Goal: Task Accomplishment & Management: Complete application form

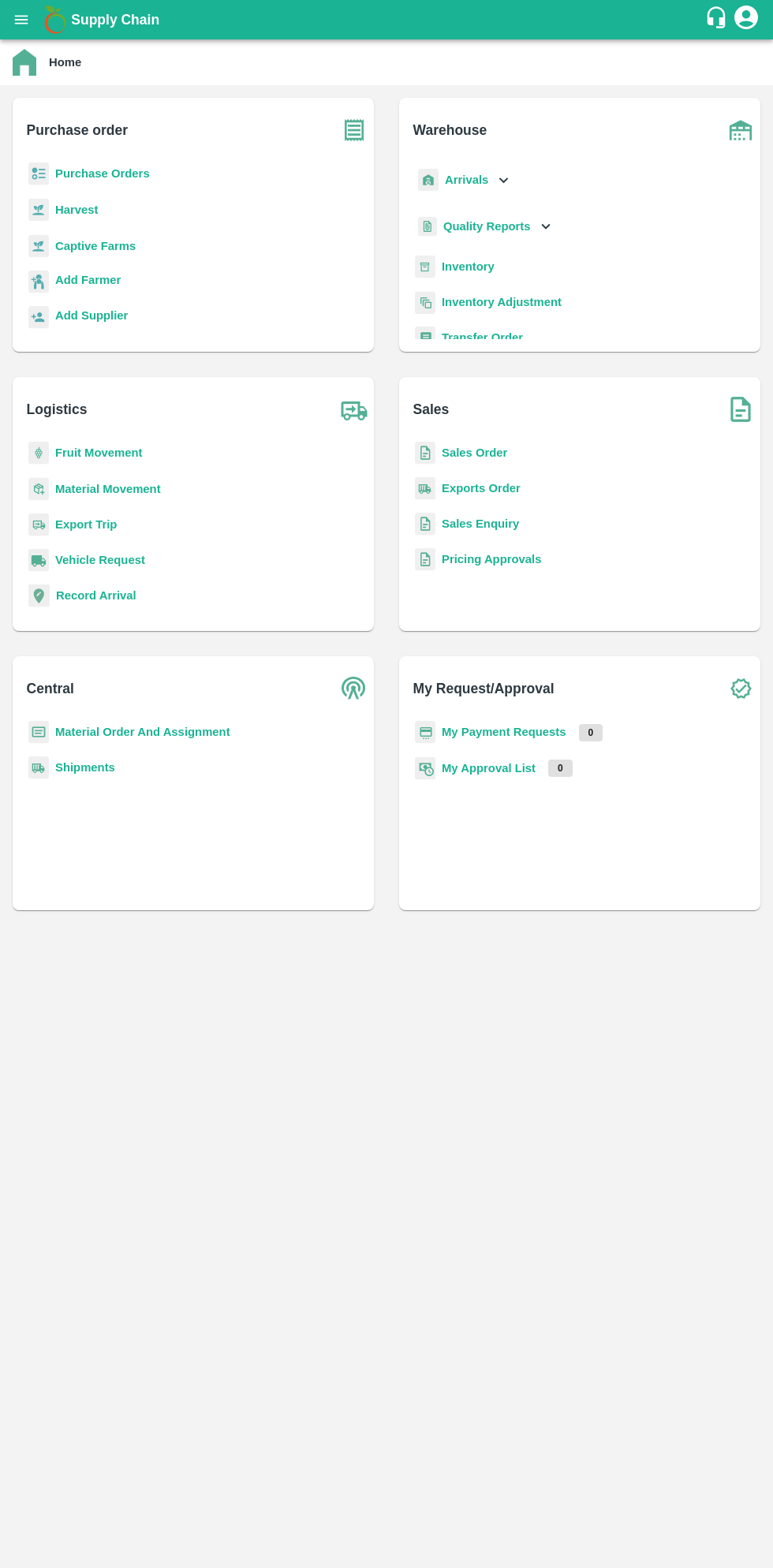
click at [105, 173] on b "Purchase Orders" at bounding box center [103, 173] width 95 height 12
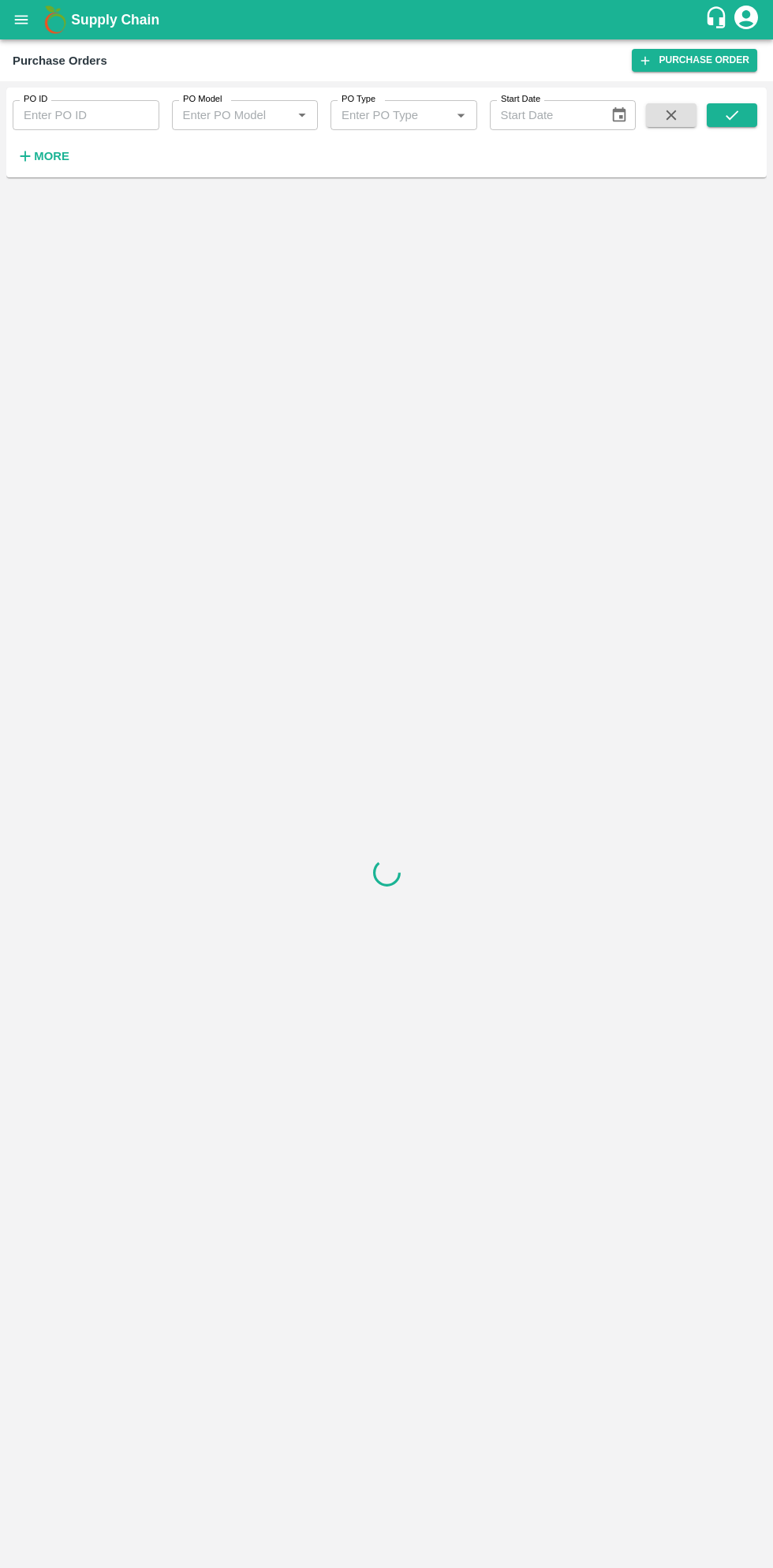
click at [54, 156] on strong "More" at bounding box center [51, 156] width 36 height 12
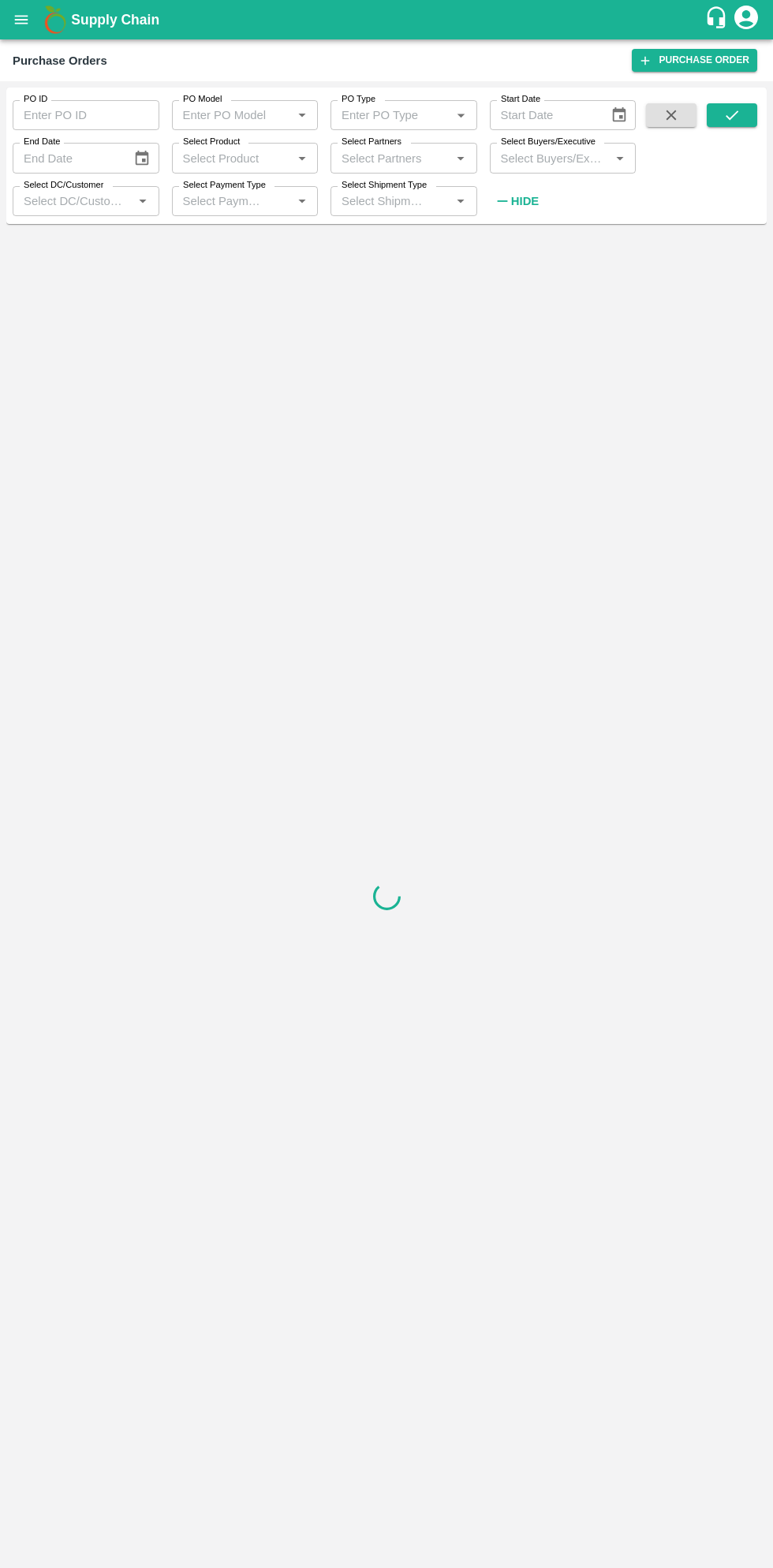
click at [568, 153] on input "Select Buyers/Executive" at bounding box center [550, 158] width 111 height 21
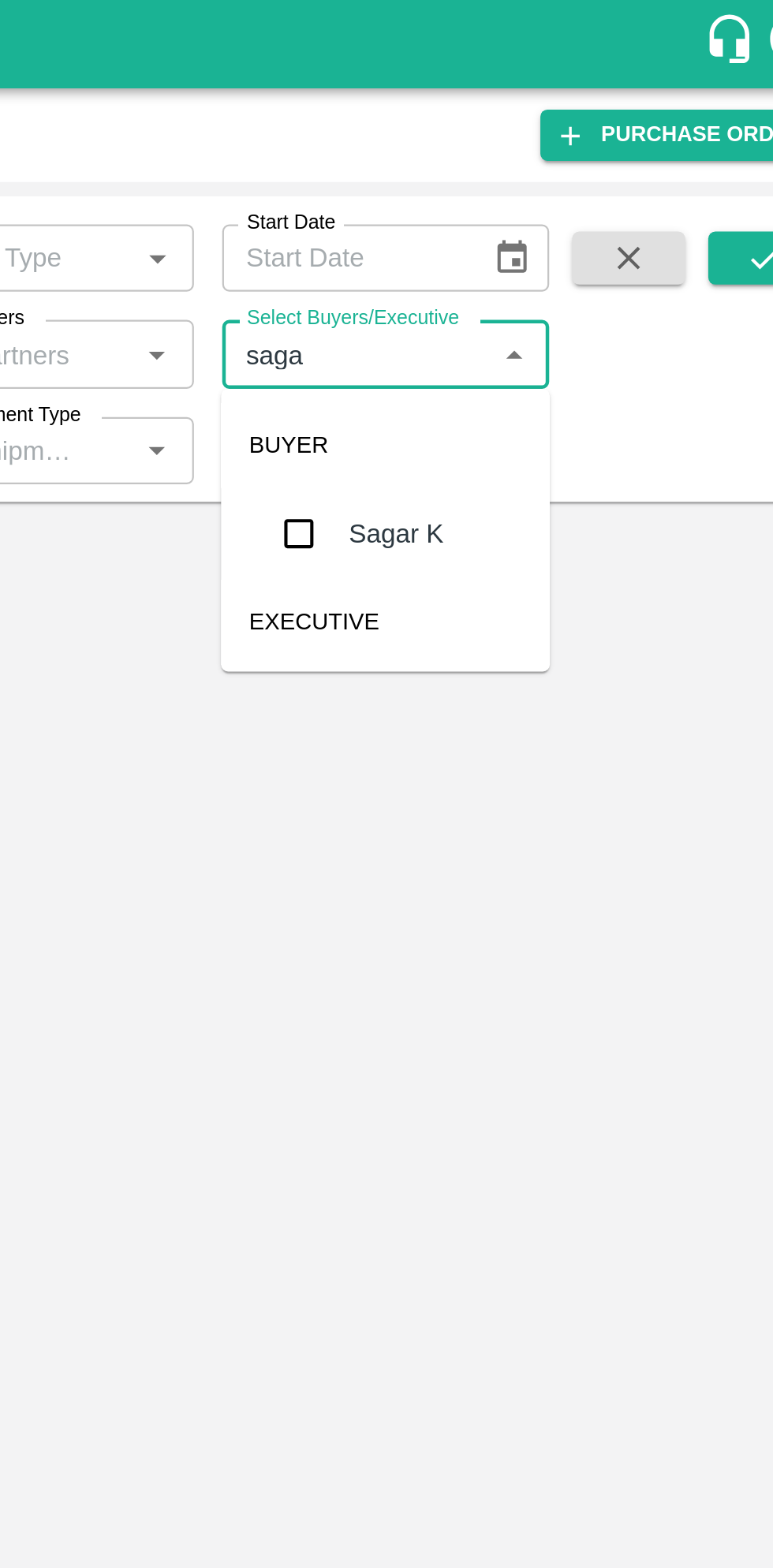
type input "sagar"
click at [531, 236] on input "checkbox" at bounding box center [523, 238] width 32 height 32
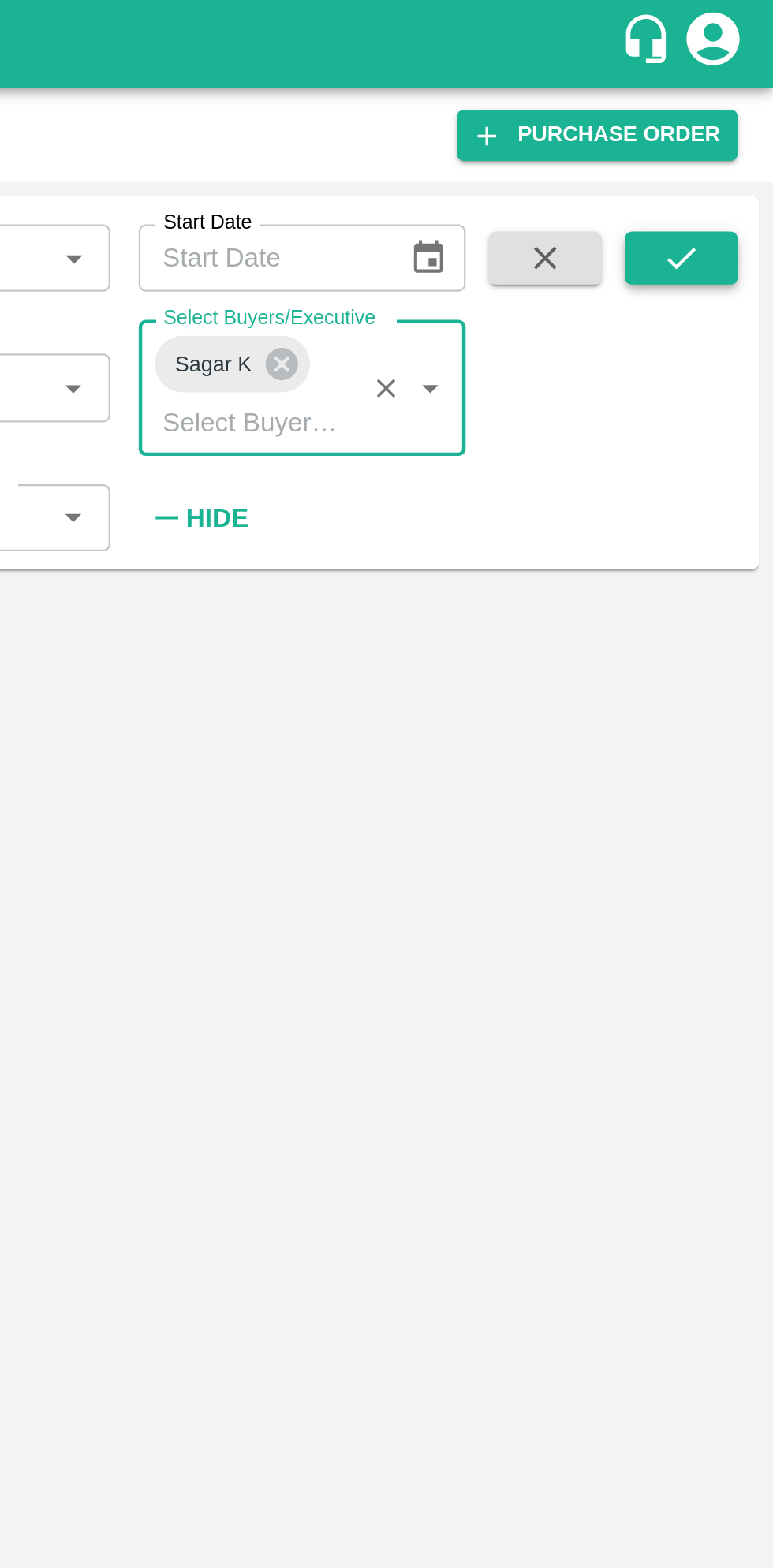
click at [737, 121] on icon "submit" at bounding box center [732, 114] width 17 height 17
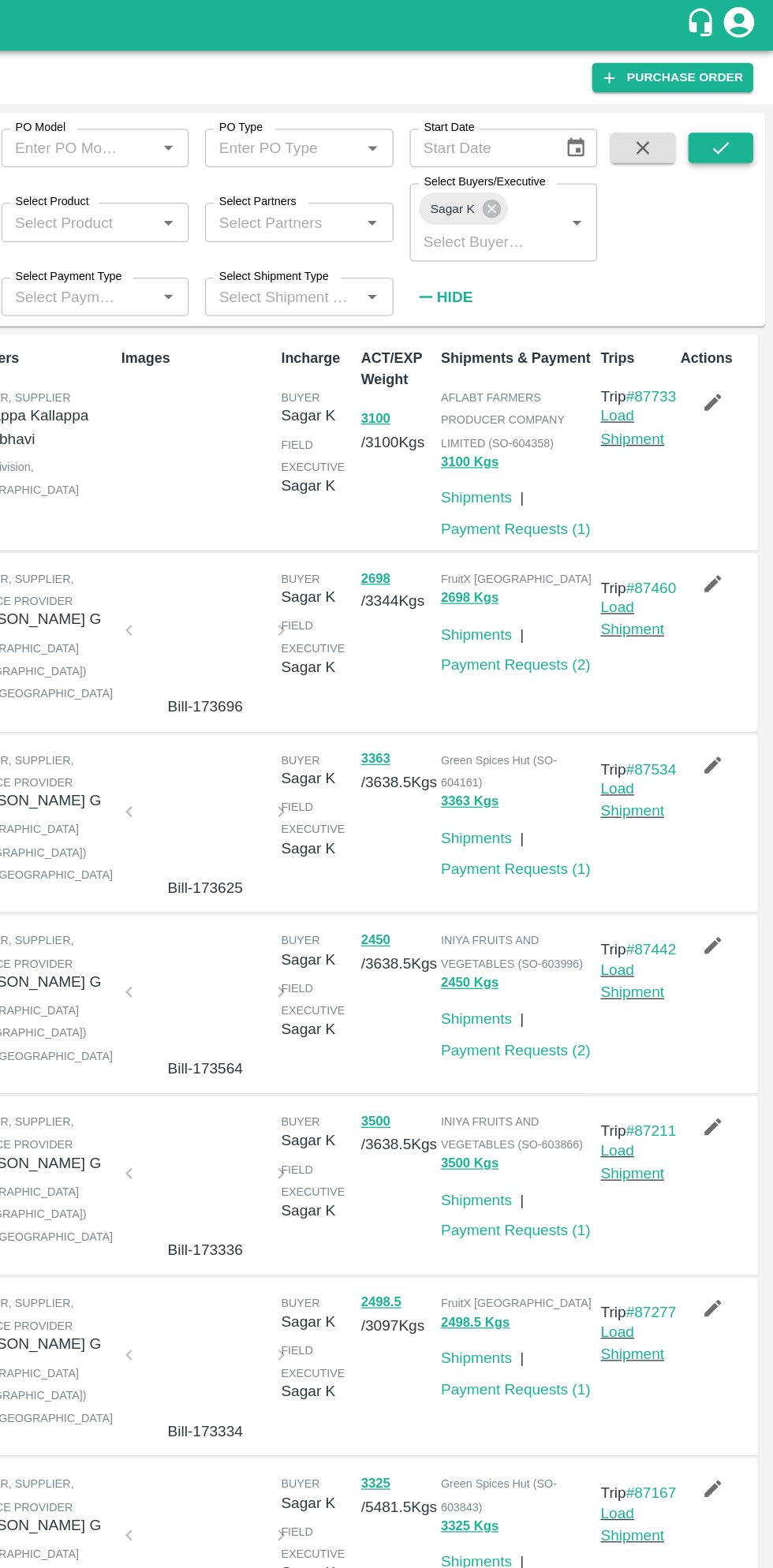
click at [736, 114] on icon "submit" at bounding box center [732, 114] width 17 height 17
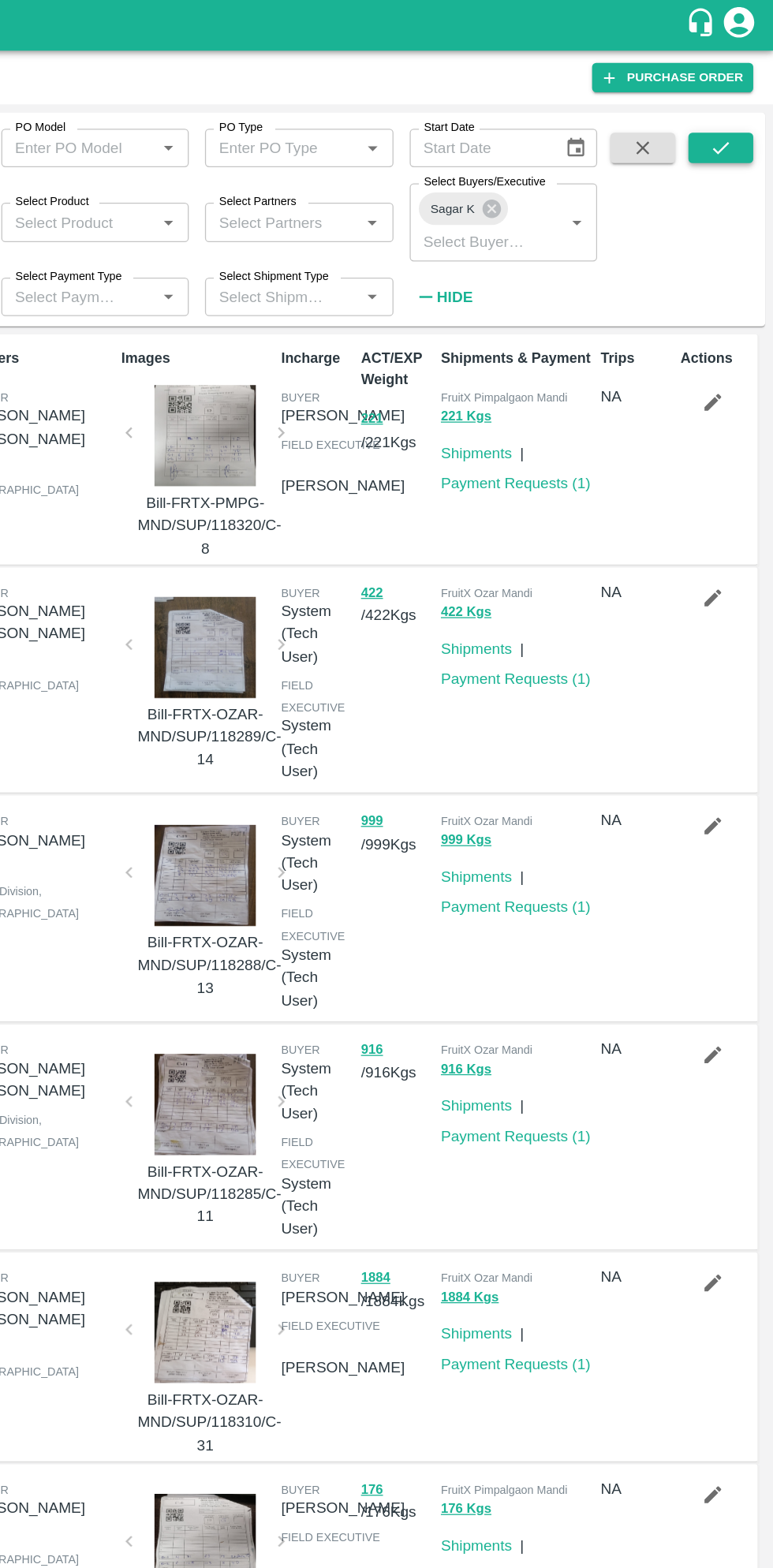
click at [731, 116] on icon "submit" at bounding box center [732, 114] width 17 height 17
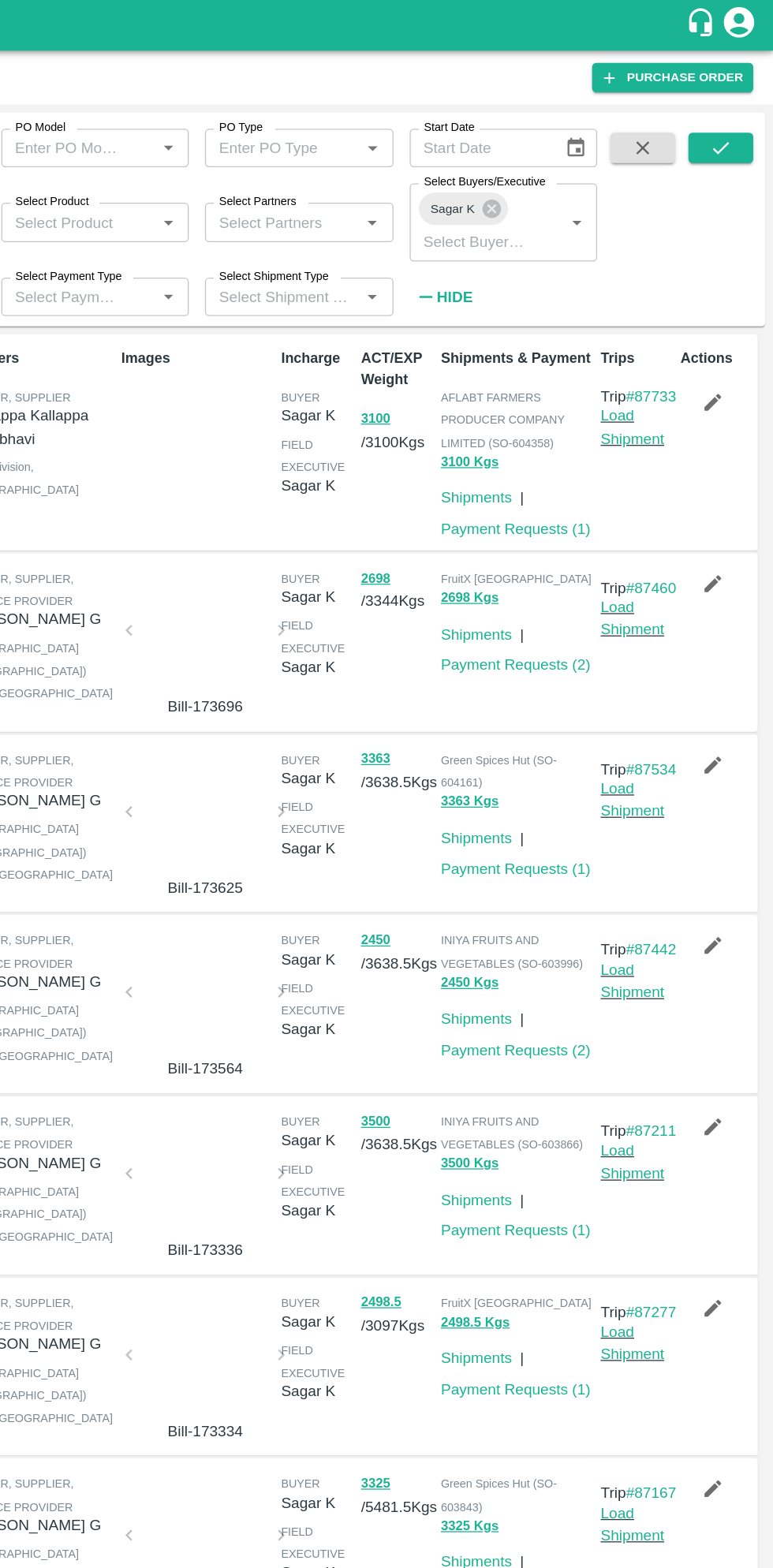
click at [746, 609] on button "button" at bounding box center [725, 596] width 51 height 27
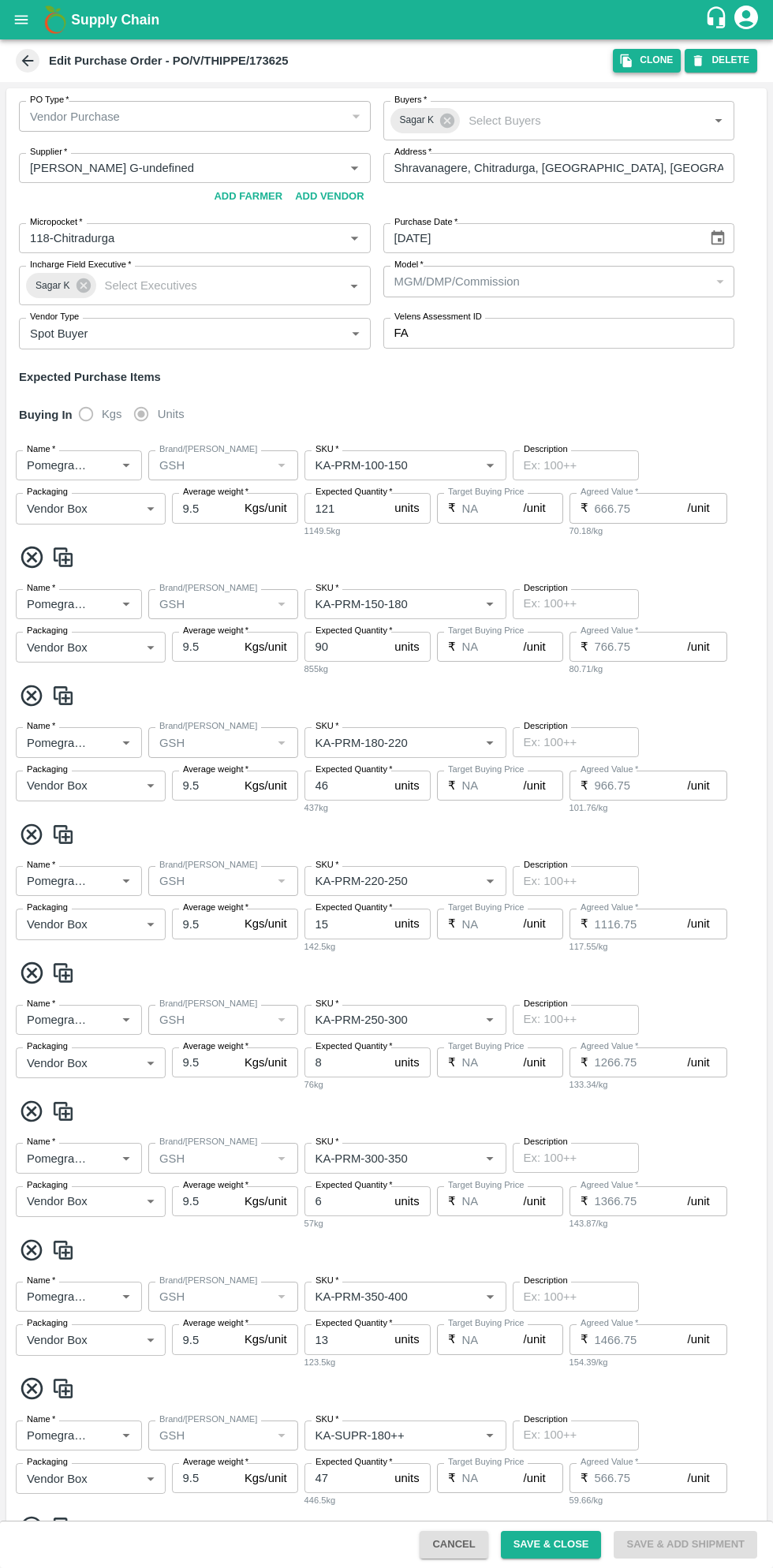
click at [659, 61] on button "Clone" at bounding box center [647, 61] width 68 height 23
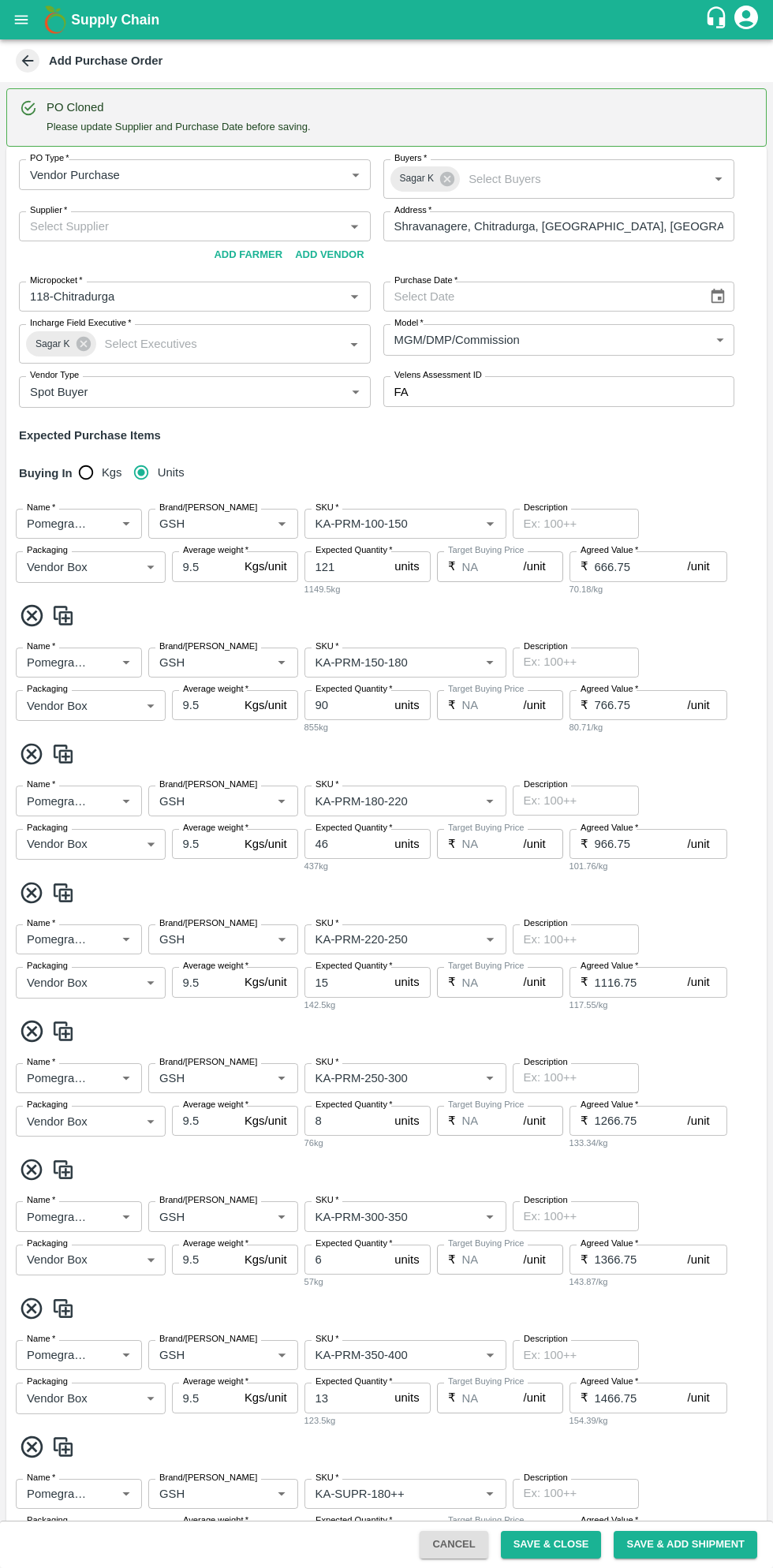
click at [715, 296] on icon "Choose date" at bounding box center [717, 296] width 17 height 17
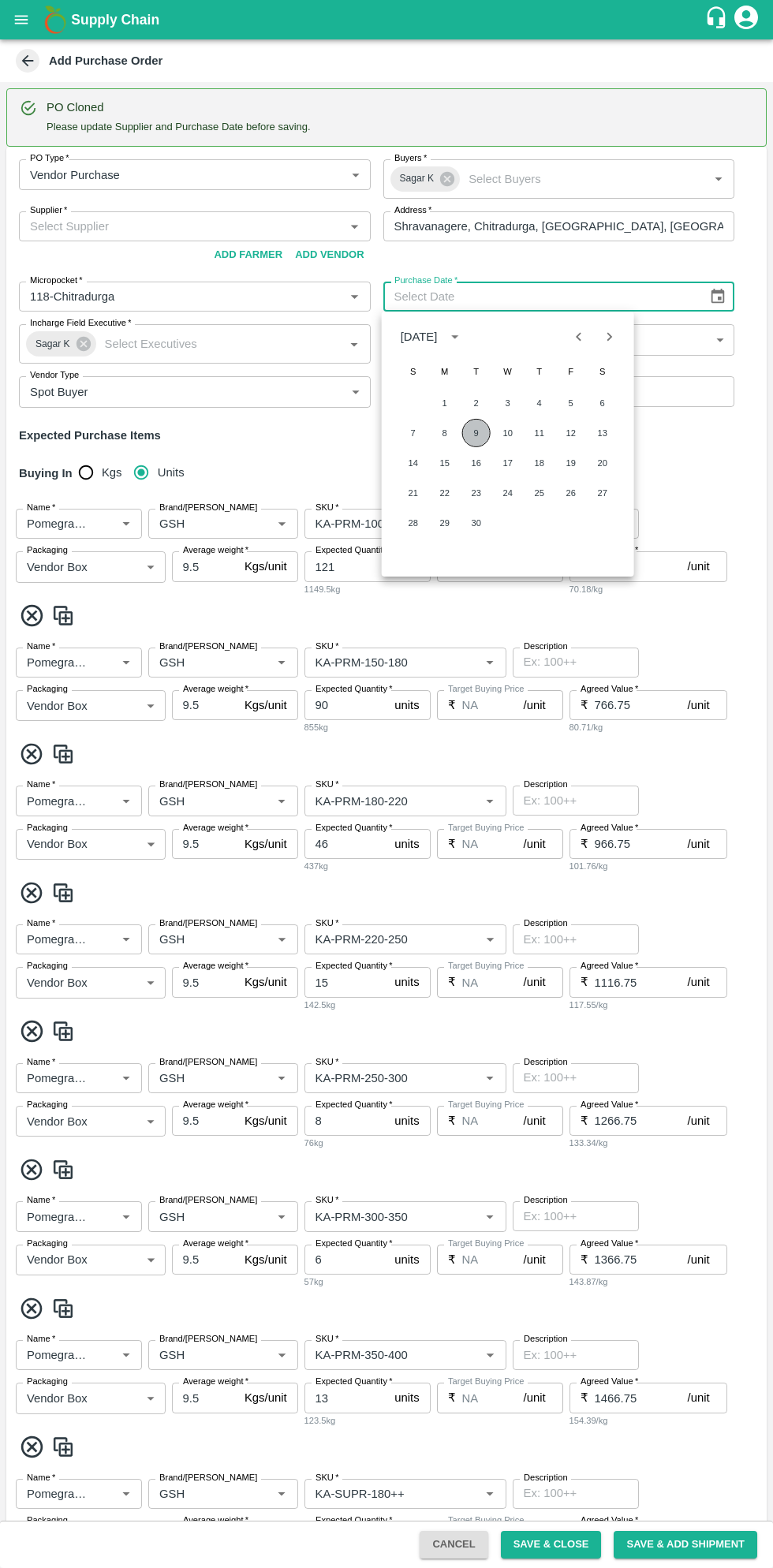
click at [475, 432] on button "9" at bounding box center [476, 433] width 28 height 28
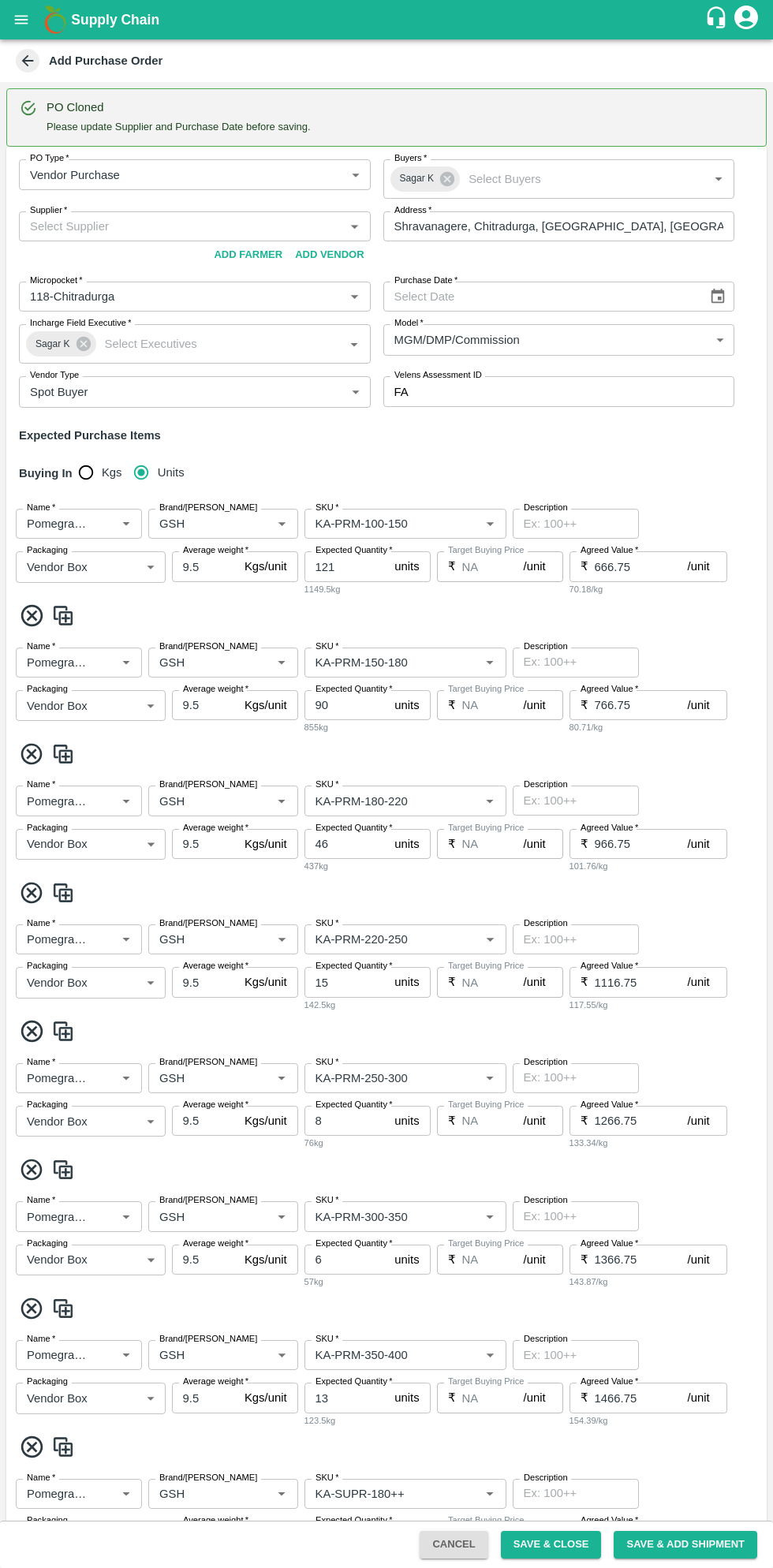
type input "09/09/2025"
click at [272, 230] on input "Supplier   *" at bounding box center [182, 226] width 316 height 21
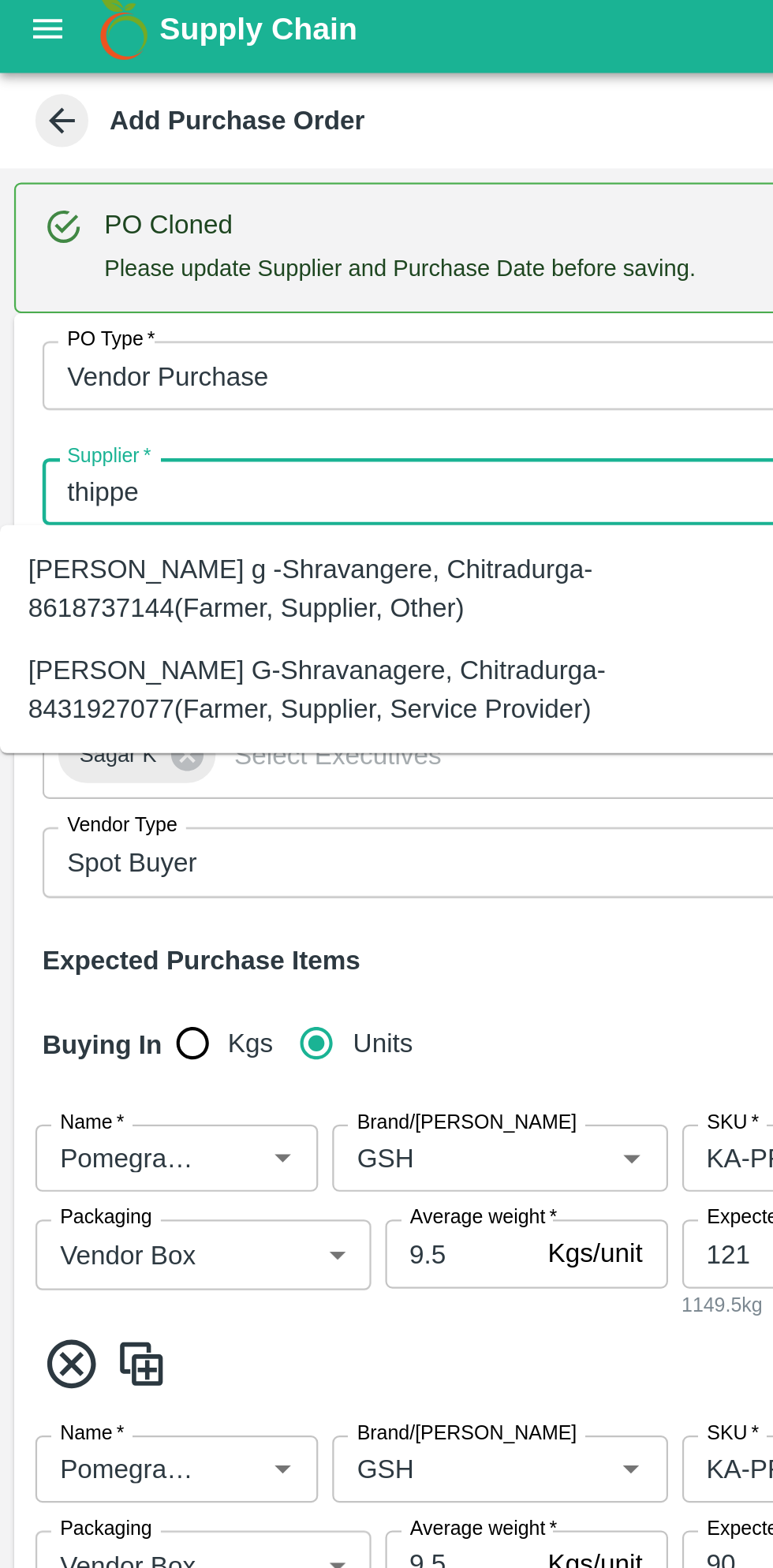
click at [197, 308] on div "Thippeswamy G-Shravanagere, Chitradurga-8431927077(Farmer, Supplier, Service Pr…" at bounding box center [175, 314] width 325 height 36
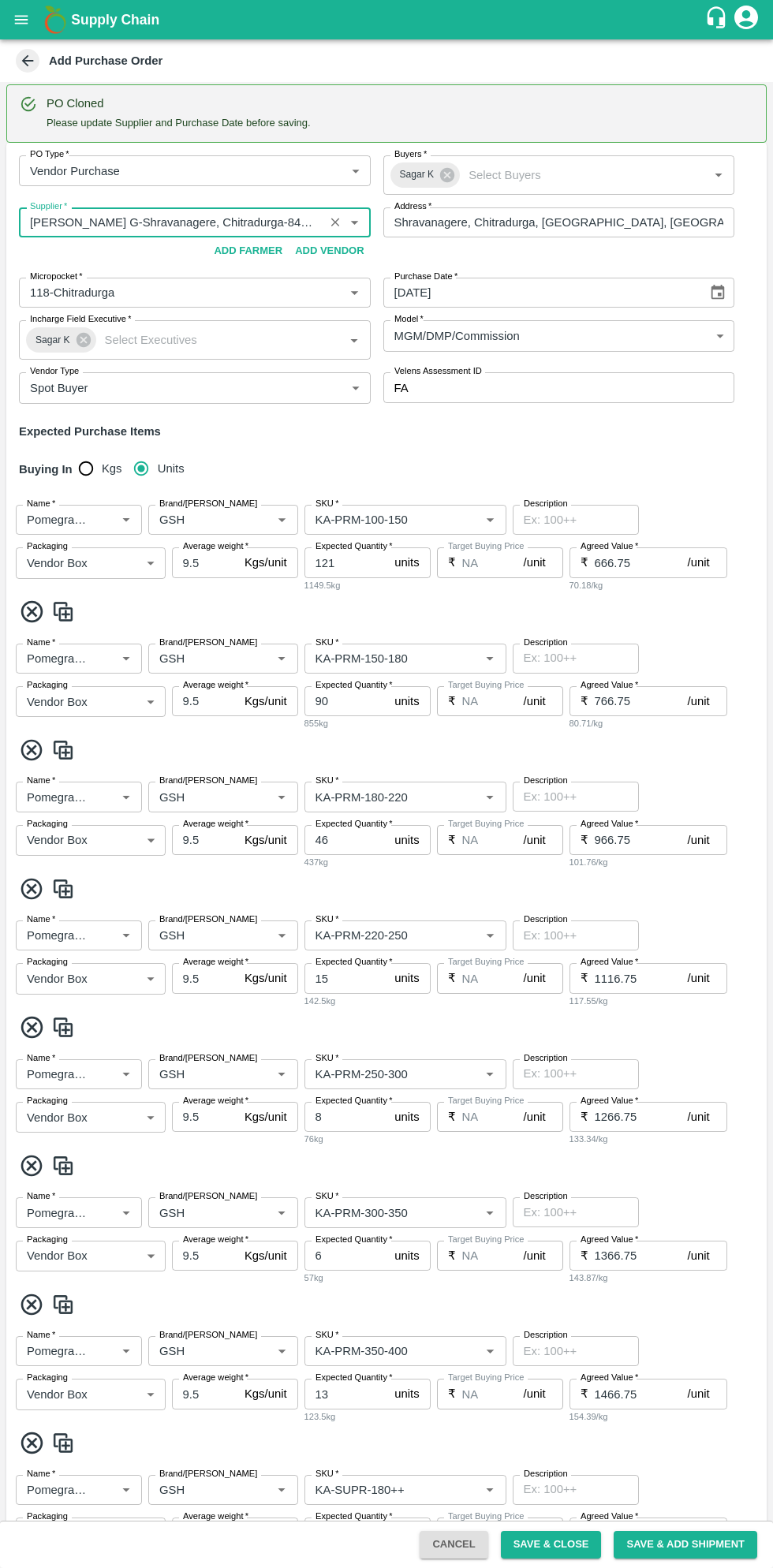
scroll to position [12, 0]
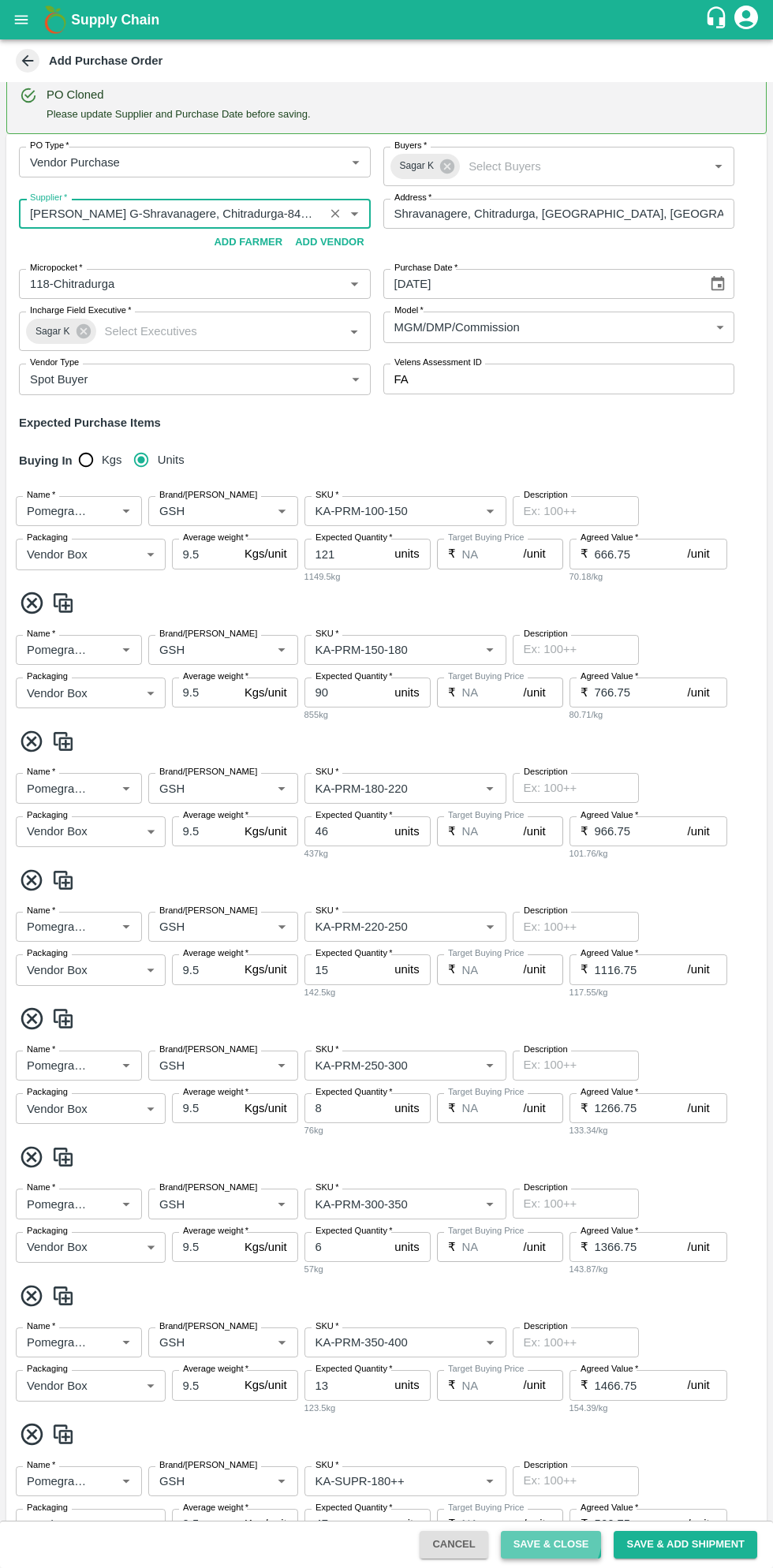
type input "Thippeswamy G-Shravanagere, Chitradurga-8431927077(Farmer, Supplier, Service Pr…"
click at [566, 1538] on button "Save & Close" at bounding box center [552, 1545] width 101 height 27
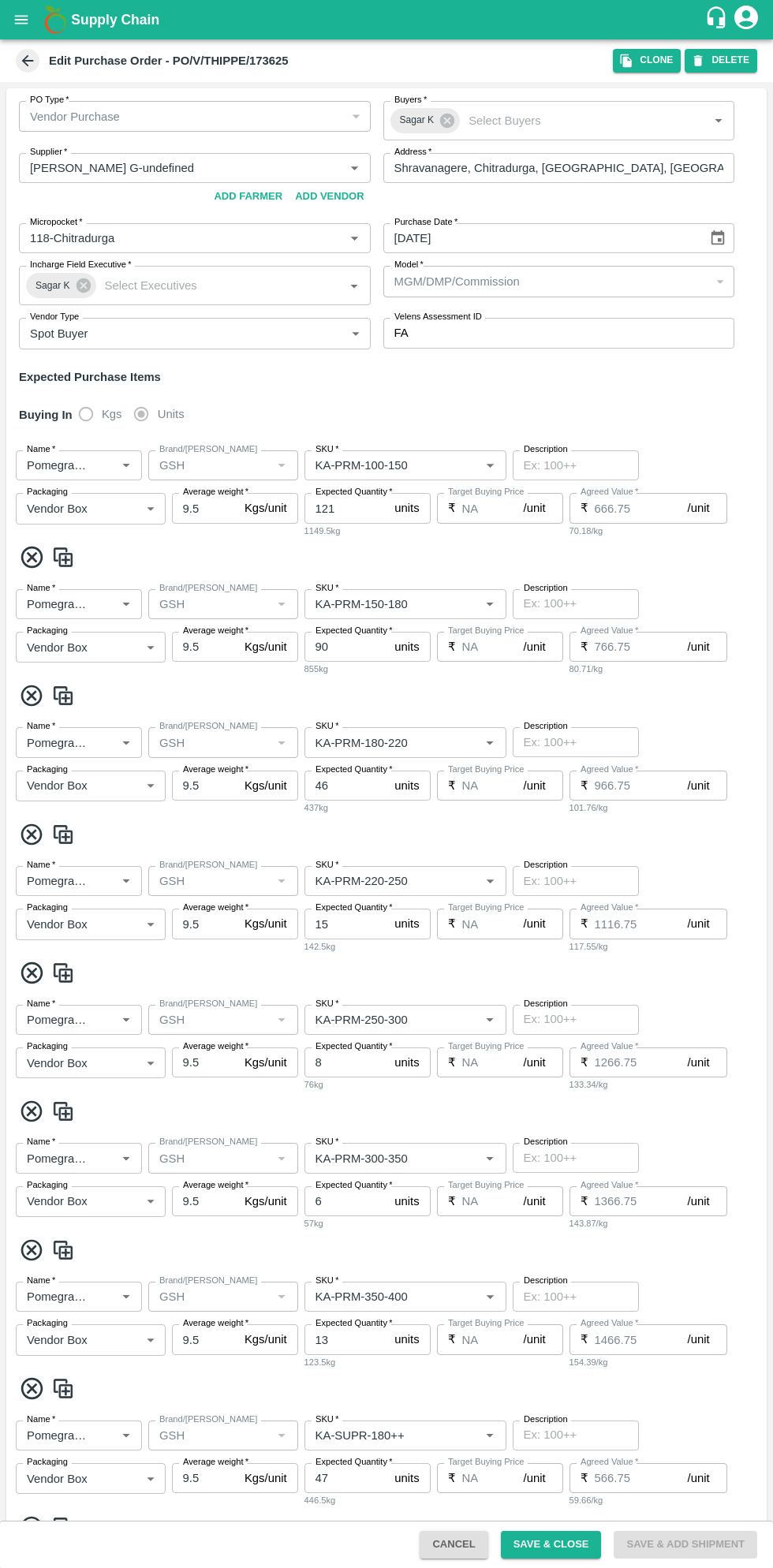
scroll to position [4, 0]
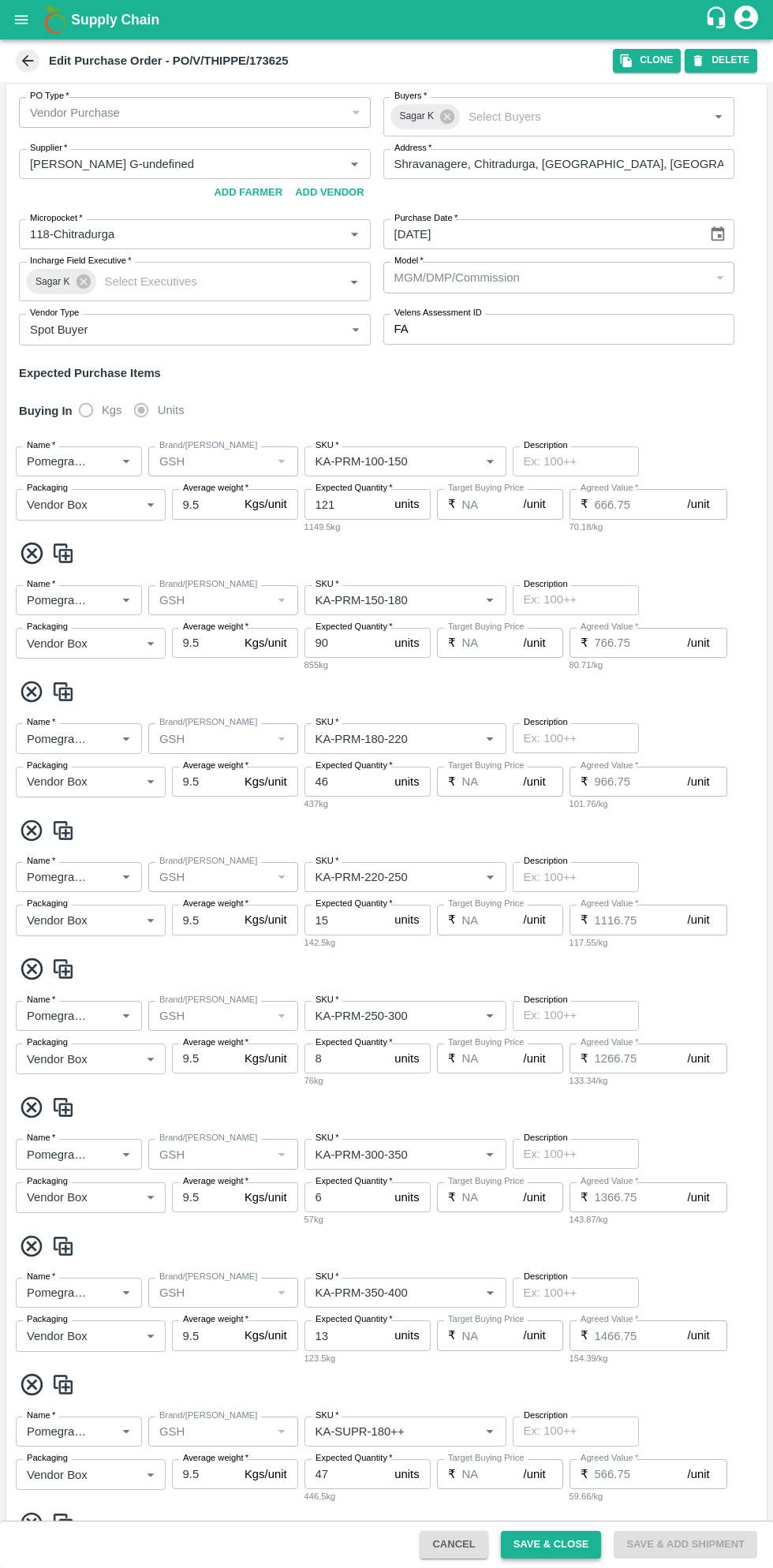
click at [563, 1545] on button "Save & Close" at bounding box center [552, 1545] width 101 height 27
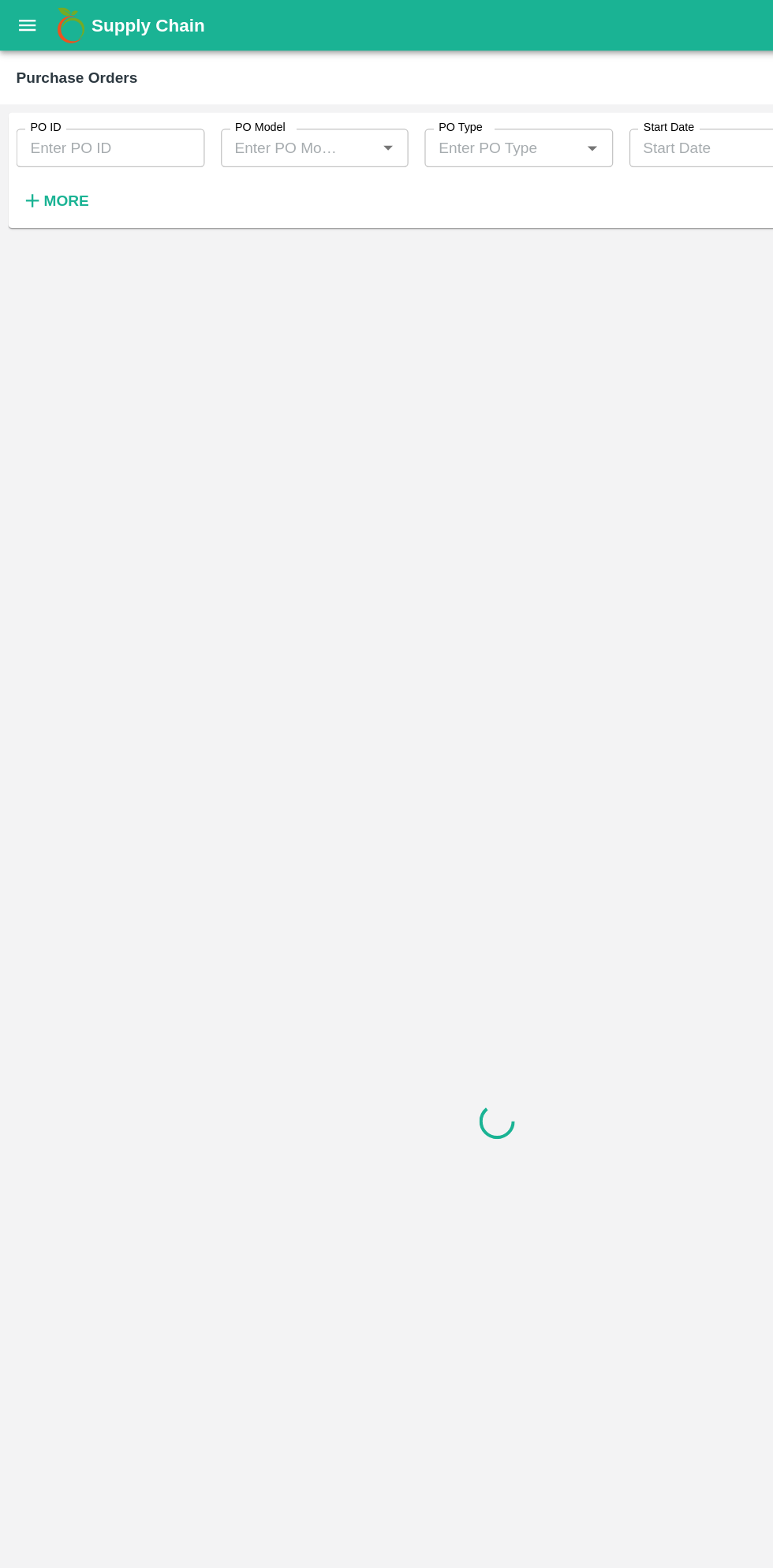
click at [56, 167] on button "More" at bounding box center [42, 156] width 61 height 27
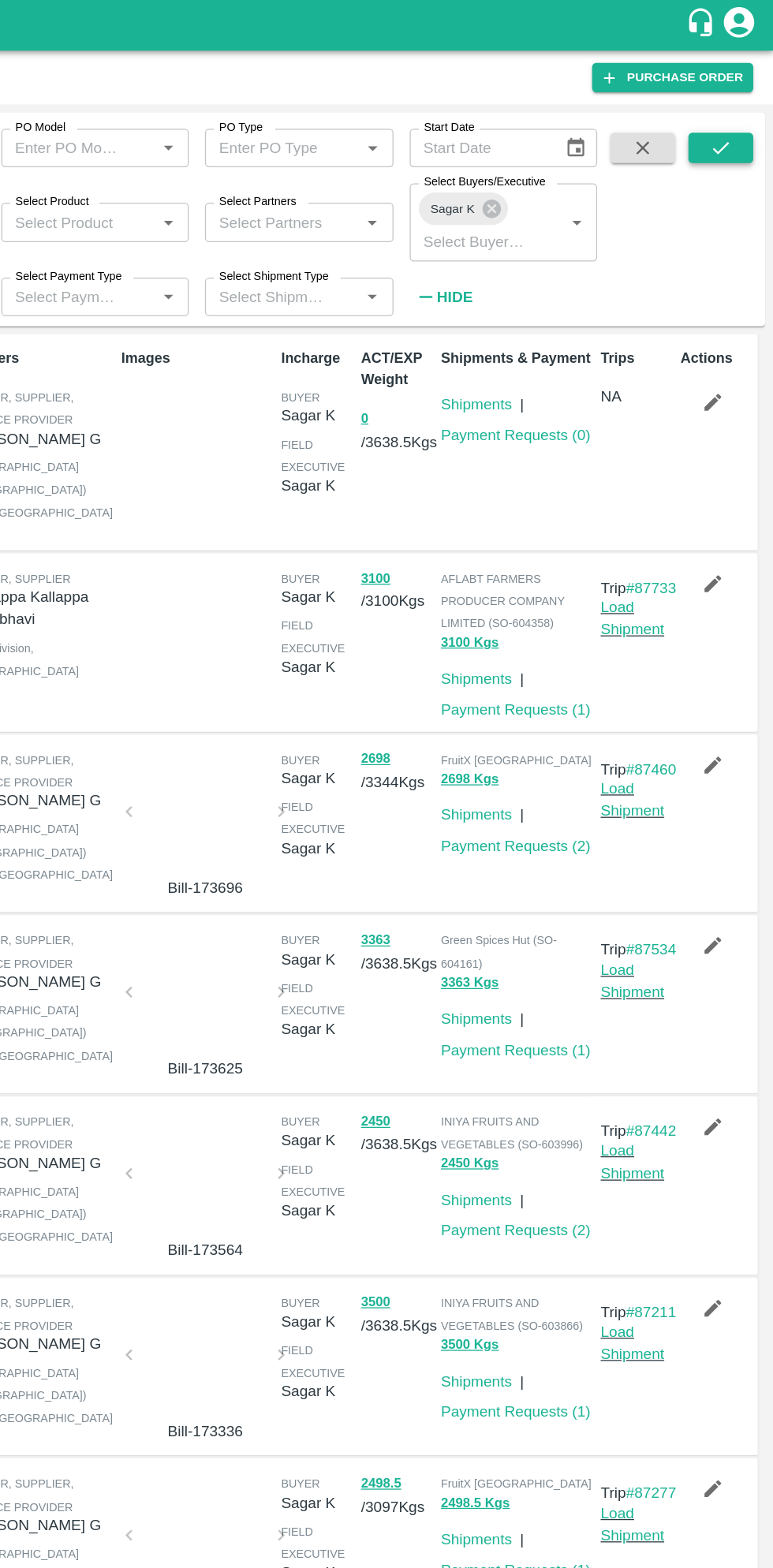
click at [748, 109] on button "submit" at bounding box center [732, 115] width 51 height 24
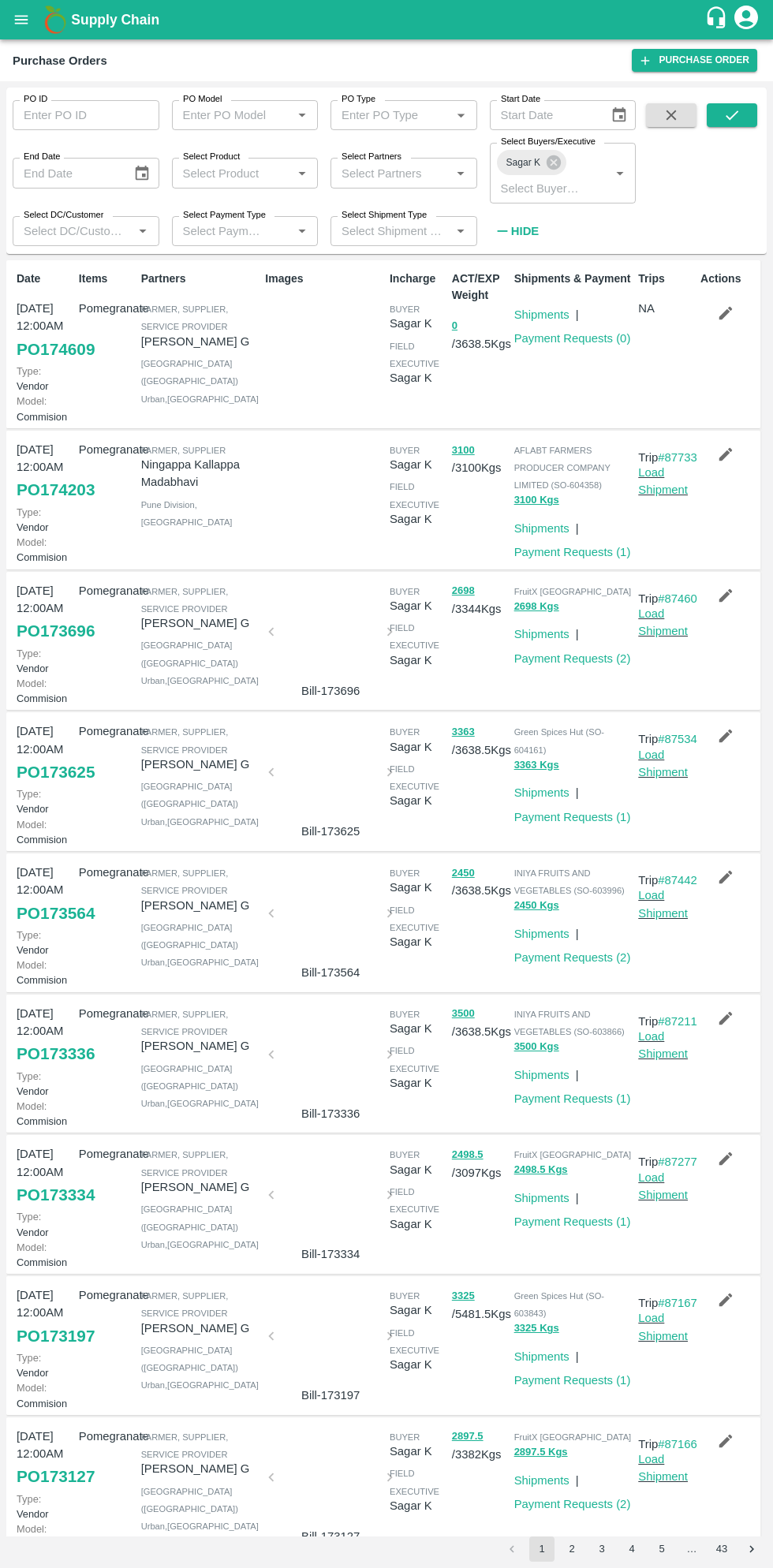
click at [53, 363] on link "PO 174609" at bounding box center [56, 349] width 78 height 28
click at [592, 339] on link "Payment Requests ( 0 )" at bounding box center [572, 338] width 117 height 12
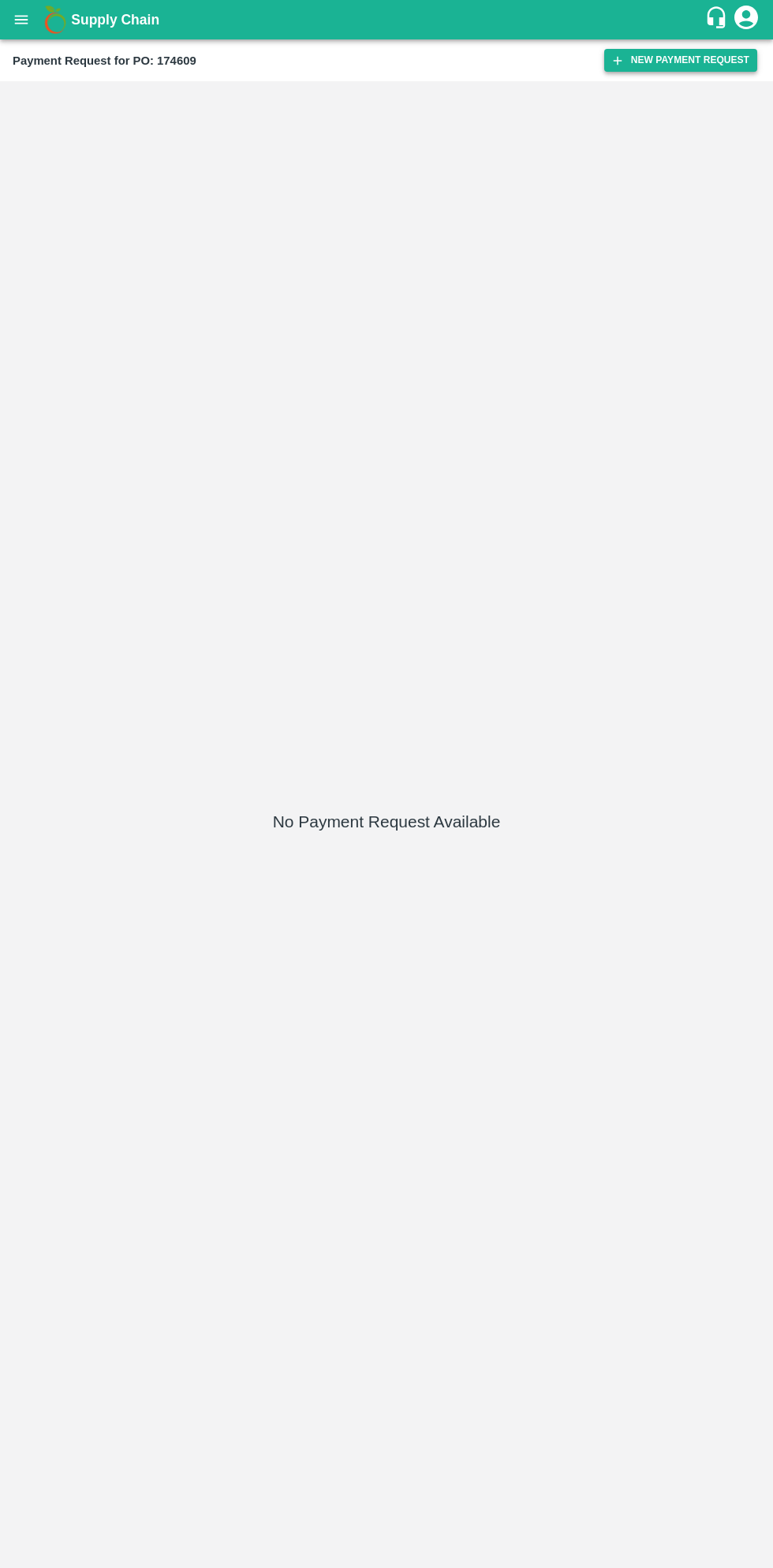
click at [682, 62] on button "New Payment Request" at bounding box center [680, 61] width 153 height 23
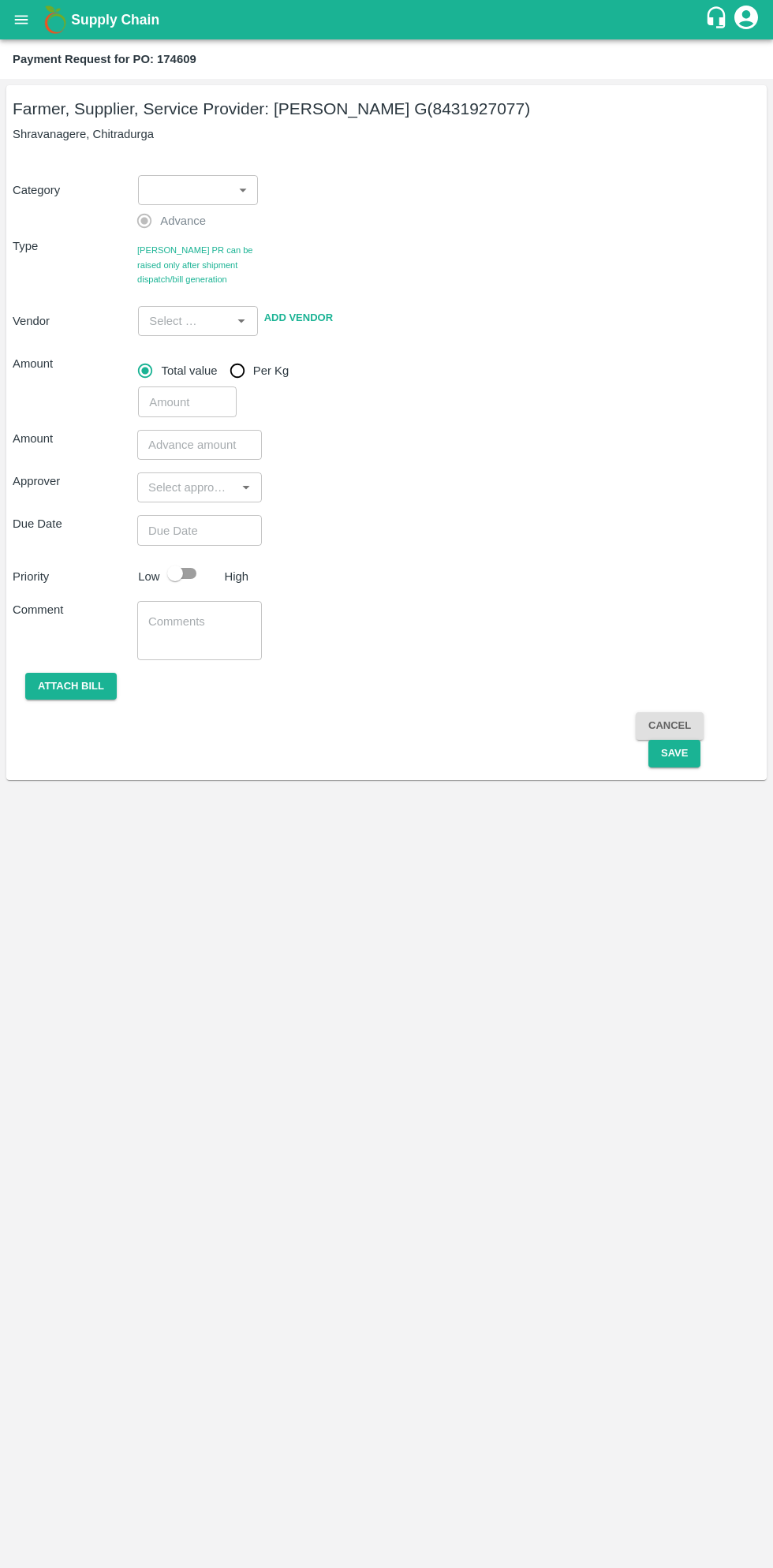
click at [190, 195] on body "Supply Chain Payment Request for PO: 174609 Farmer, Supplier, Service Provider:…" at bounding box center [386, 784] width 773 height 1568
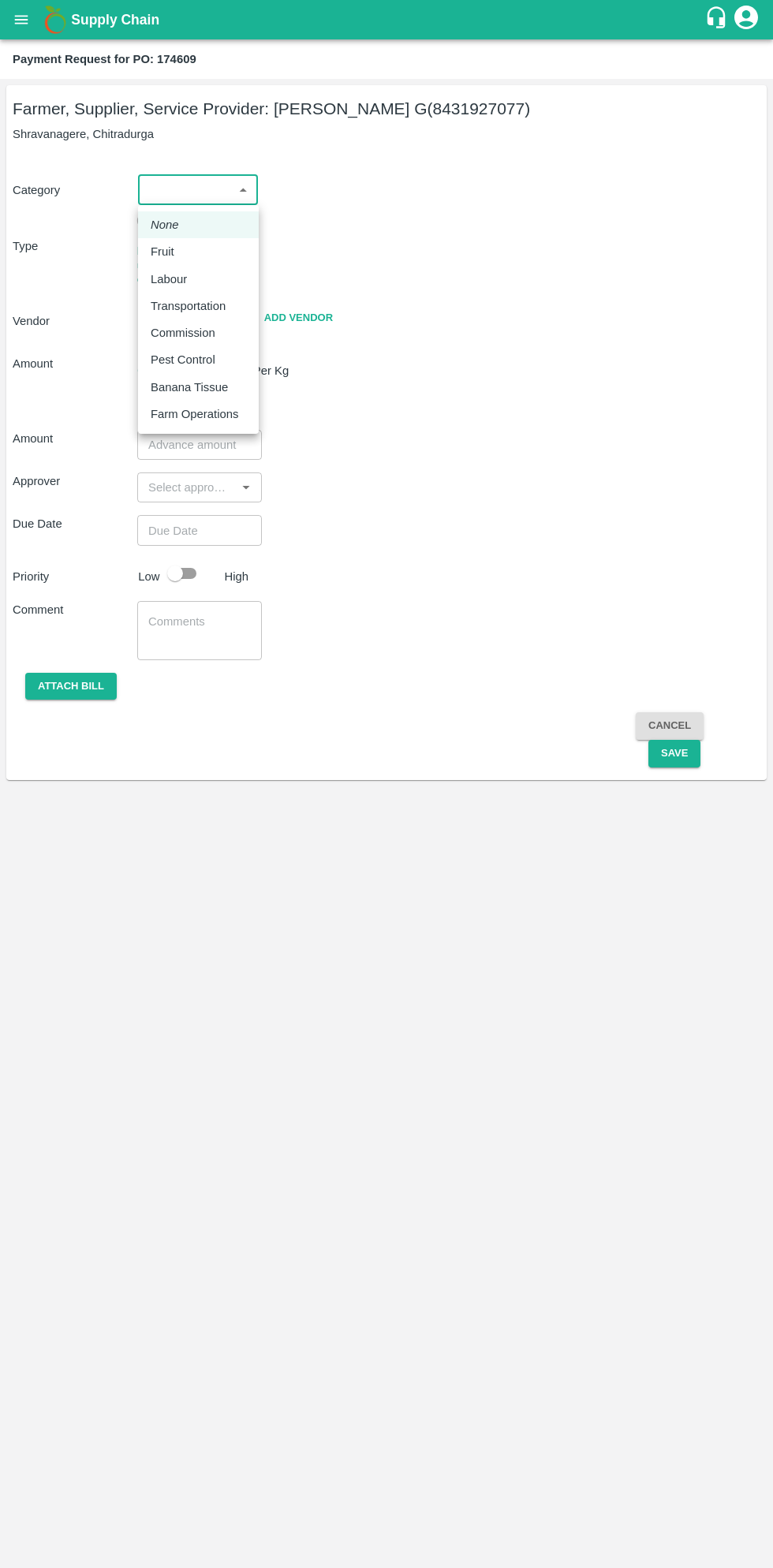
click at [170, 248] on p "Fruit" at bounding box center [163, 251] width 24 height 17
type input "1"
type input "Thippeswamy G - 8431927077(Farmer, Supplier, Service Provider)"
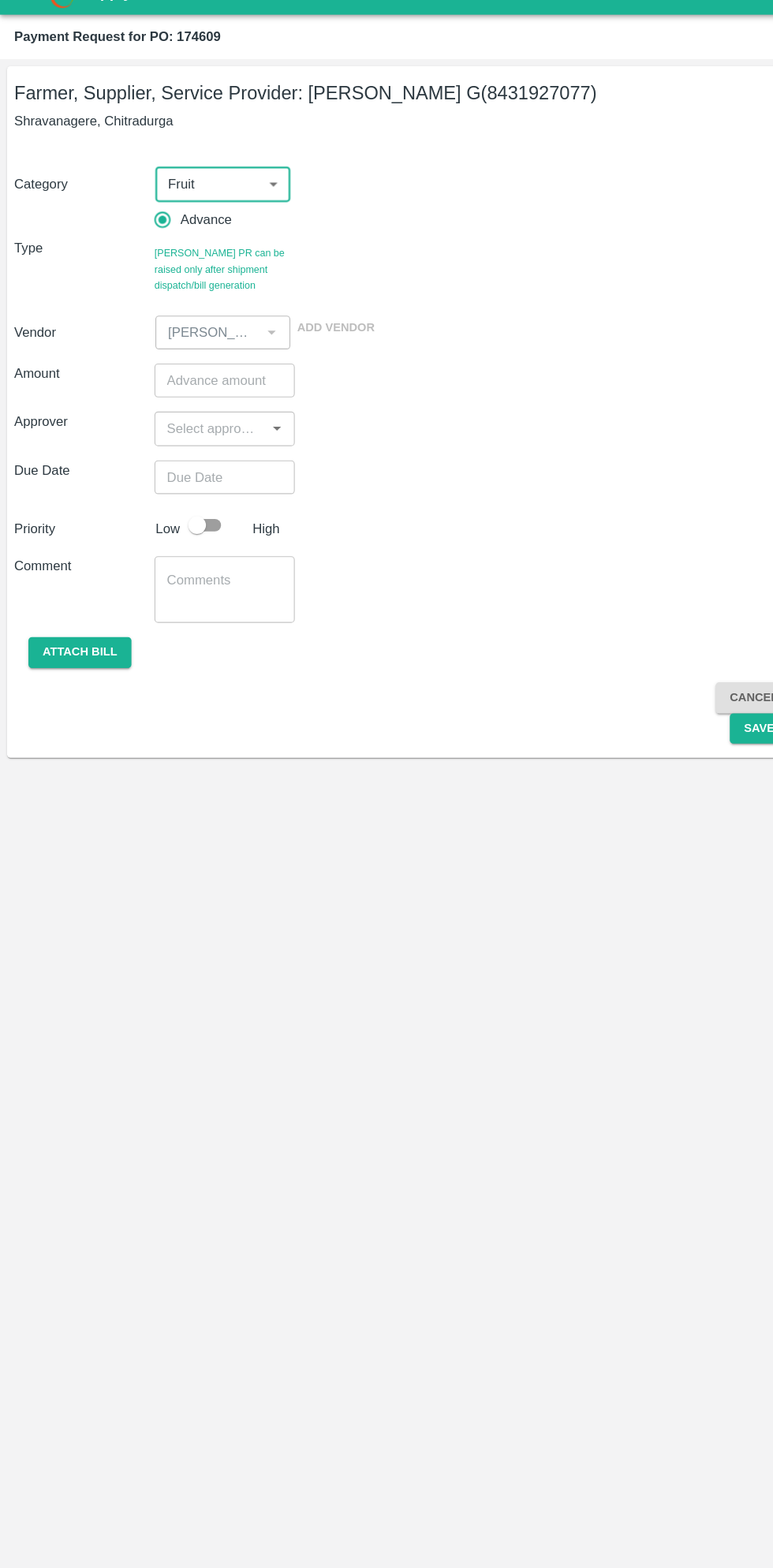
click at [197, 363] on input "number" at bounding box center [199, 364] width 124 height 30
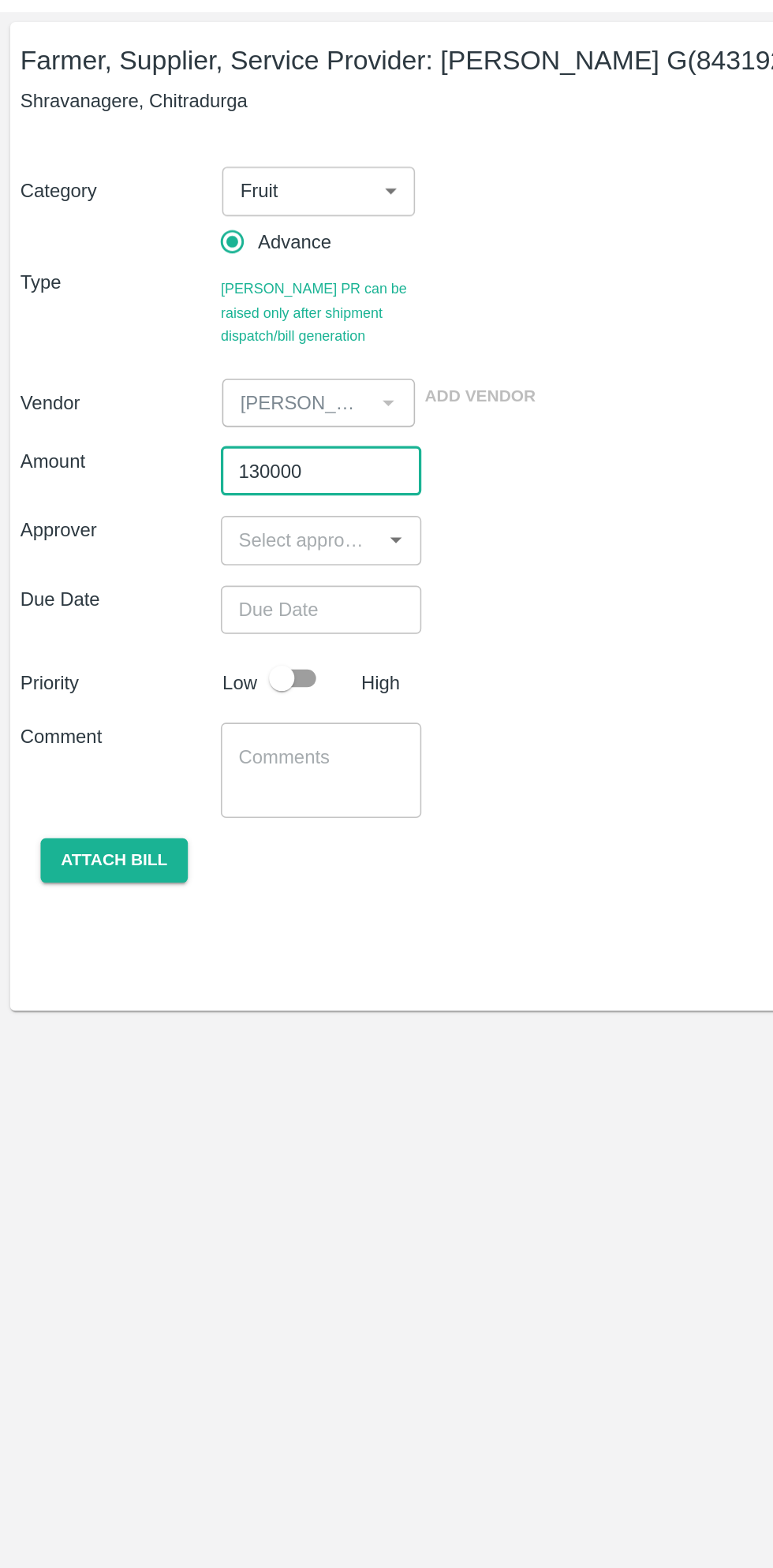
type input "130000"
click at [183, 403] on input "input" at bounding box center [186, 407] width 89 height 21
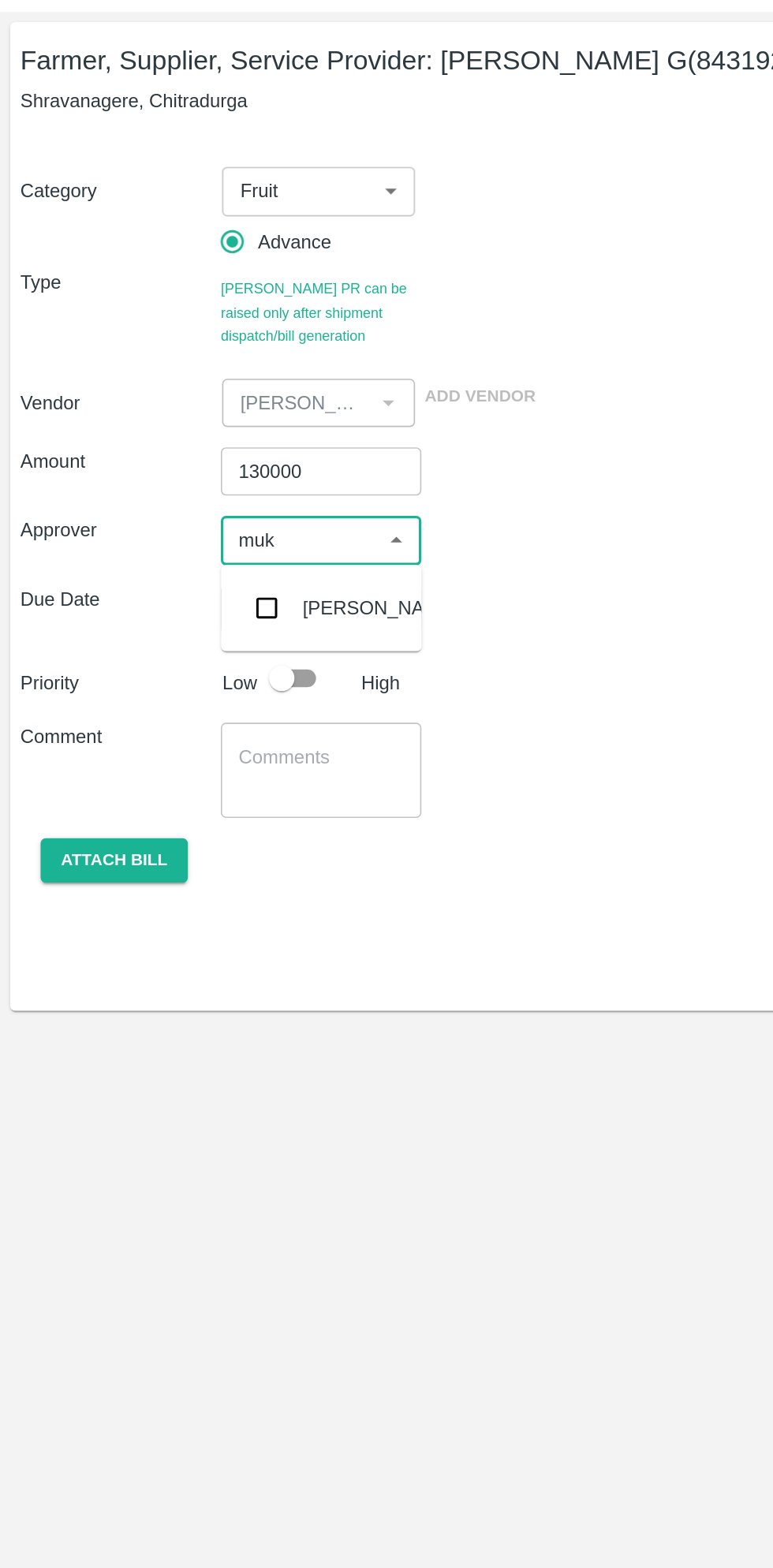
type input "muku"
click at [174, 450] on input "checkbox" at bounding box center [166, 450] width 32 height 32
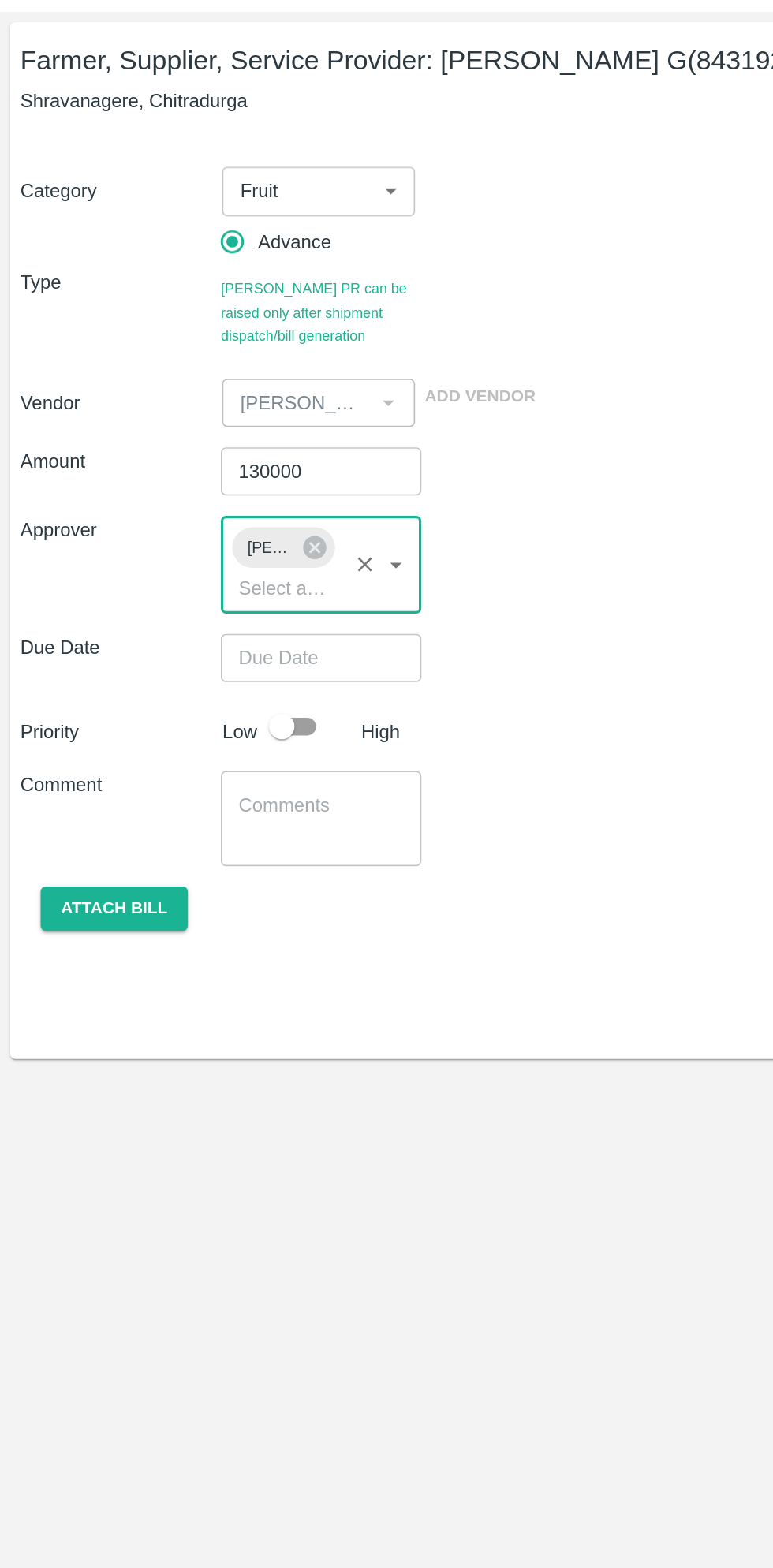
click at [215, 469] on input "Choose date" at bounding box center [193, 480] width 114 height 30
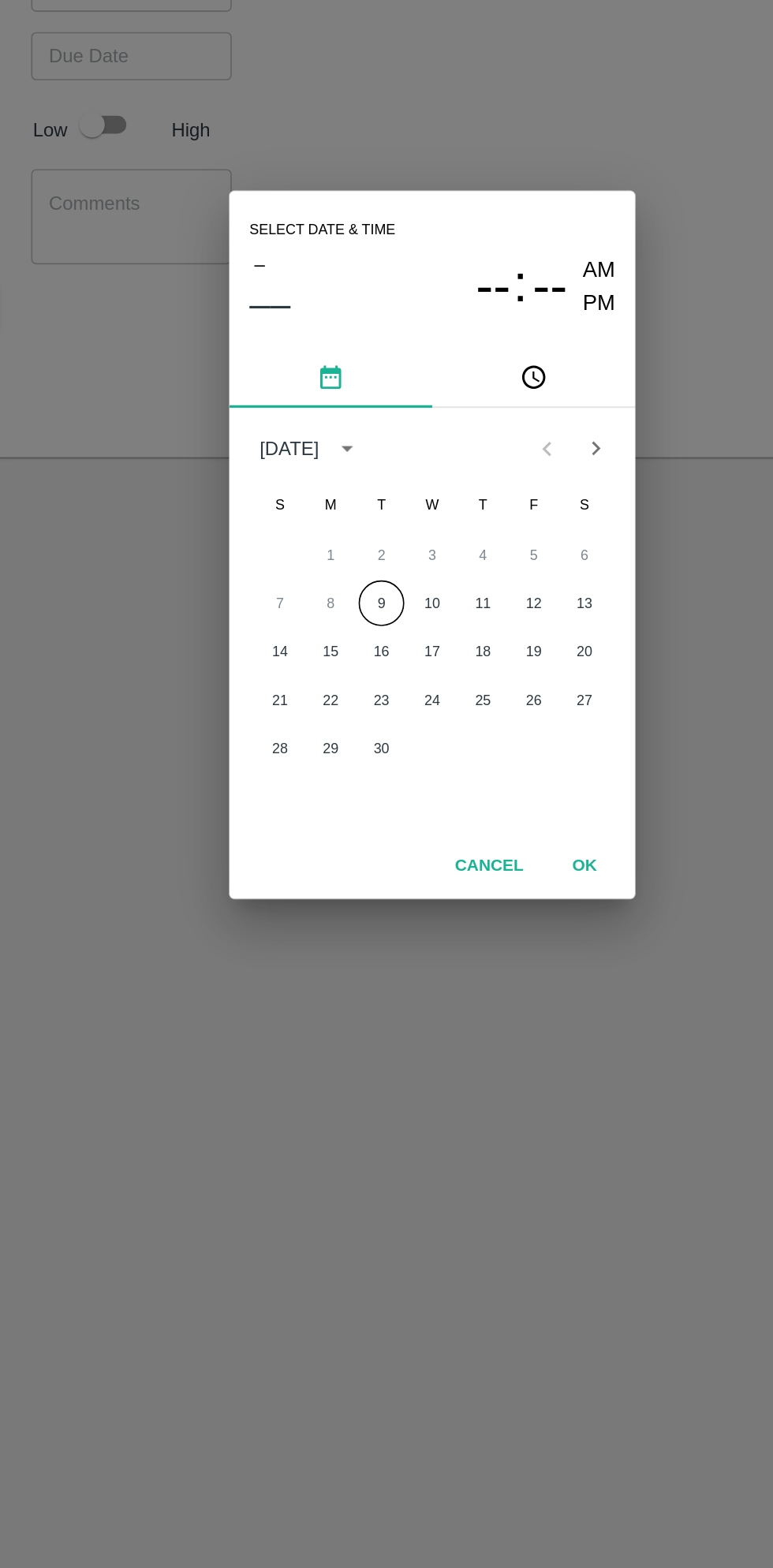
click at [492, 635] on span "PM" at bounding box center [490, 635] width 21 height 22
click at [357, 825] on button "9" at bounding box center [355, 821] width 28 height 28
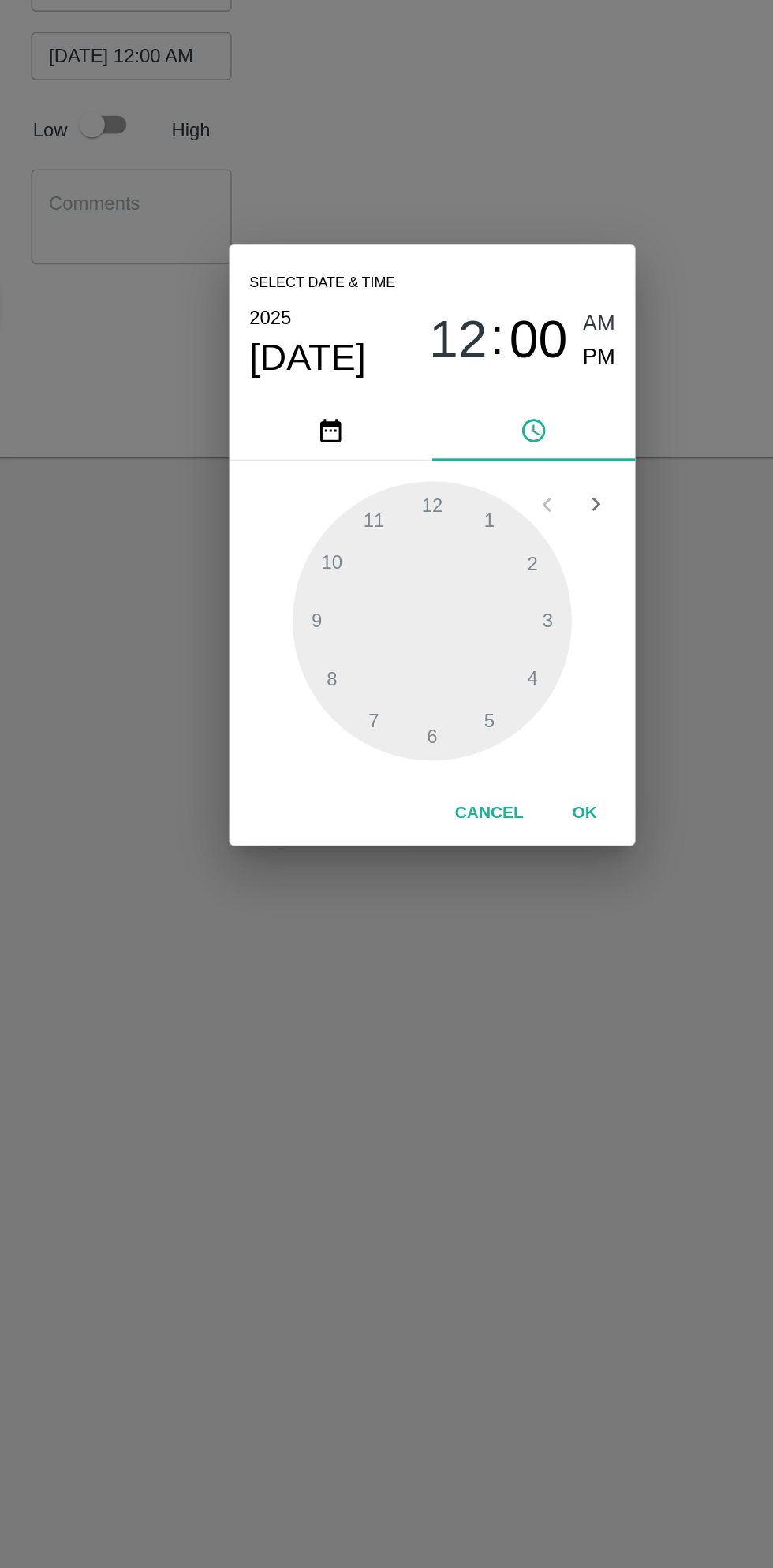
click at [498, 671] on span "PM" at bounding box center [490, 668] width 21 height 22
click at [424, 773] on div at bounding box center [386, 831] width 173 height 173
click at [446, 869] on div at bounding box center [386, 831] width 173 height 173
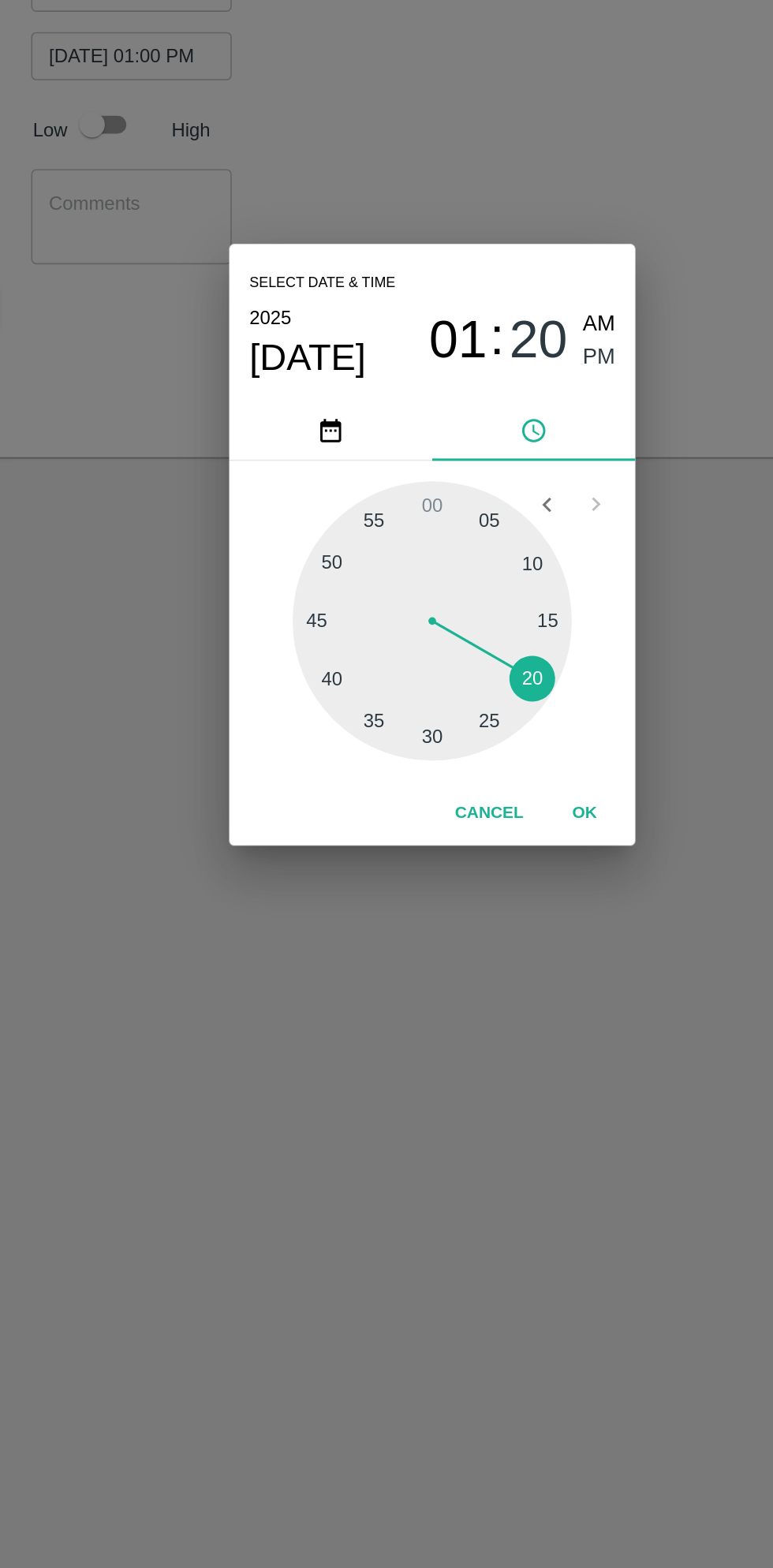
type input "09/09/2025 01:20 PM"
click at [490, 947] on button "OK" at bounding box center [481, 951] width 51 height 27
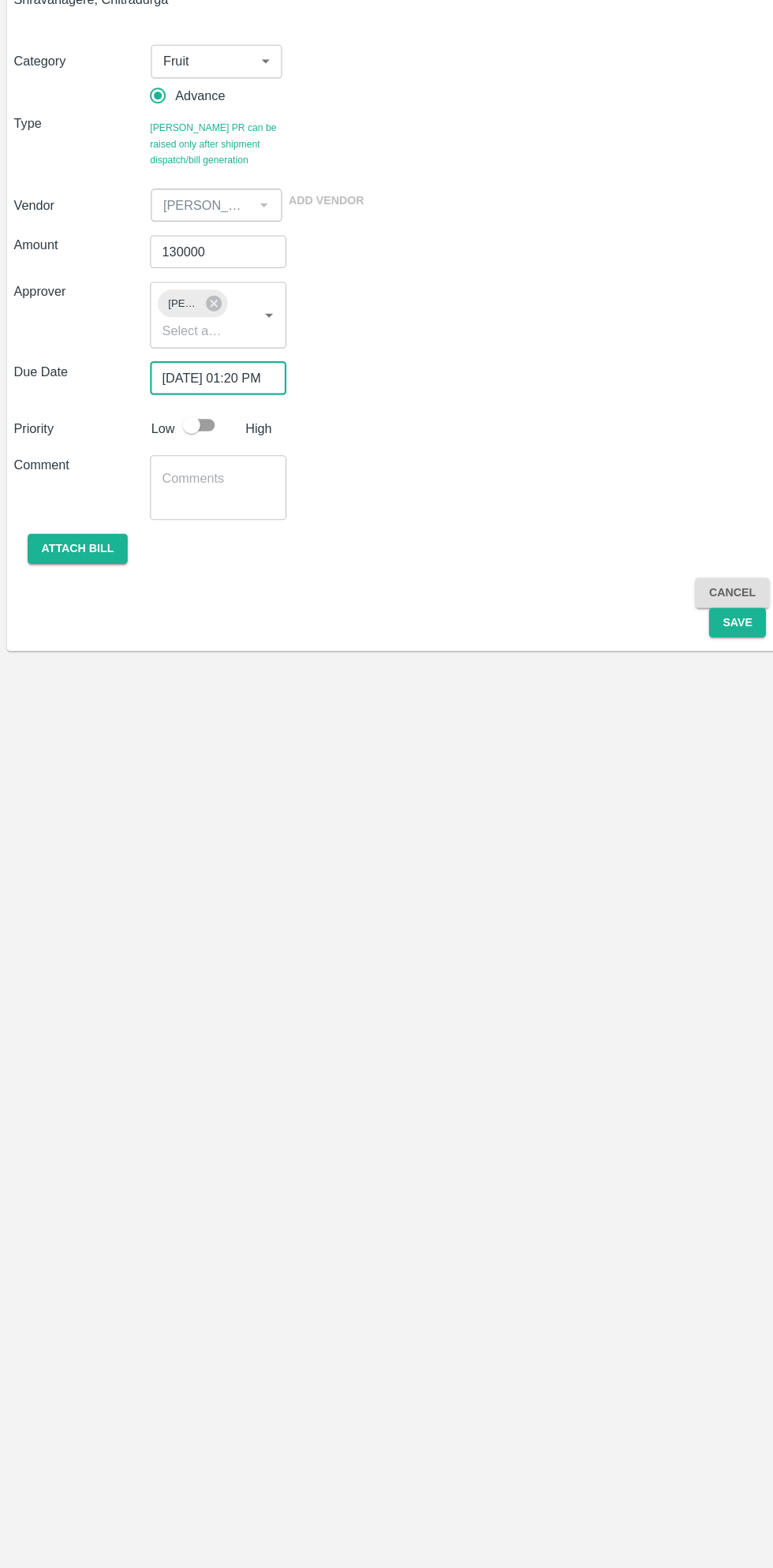
click at [199, 519] on input "checkbox" at bounding box center [175, 523] width 90 height 30
checkbox input "true"
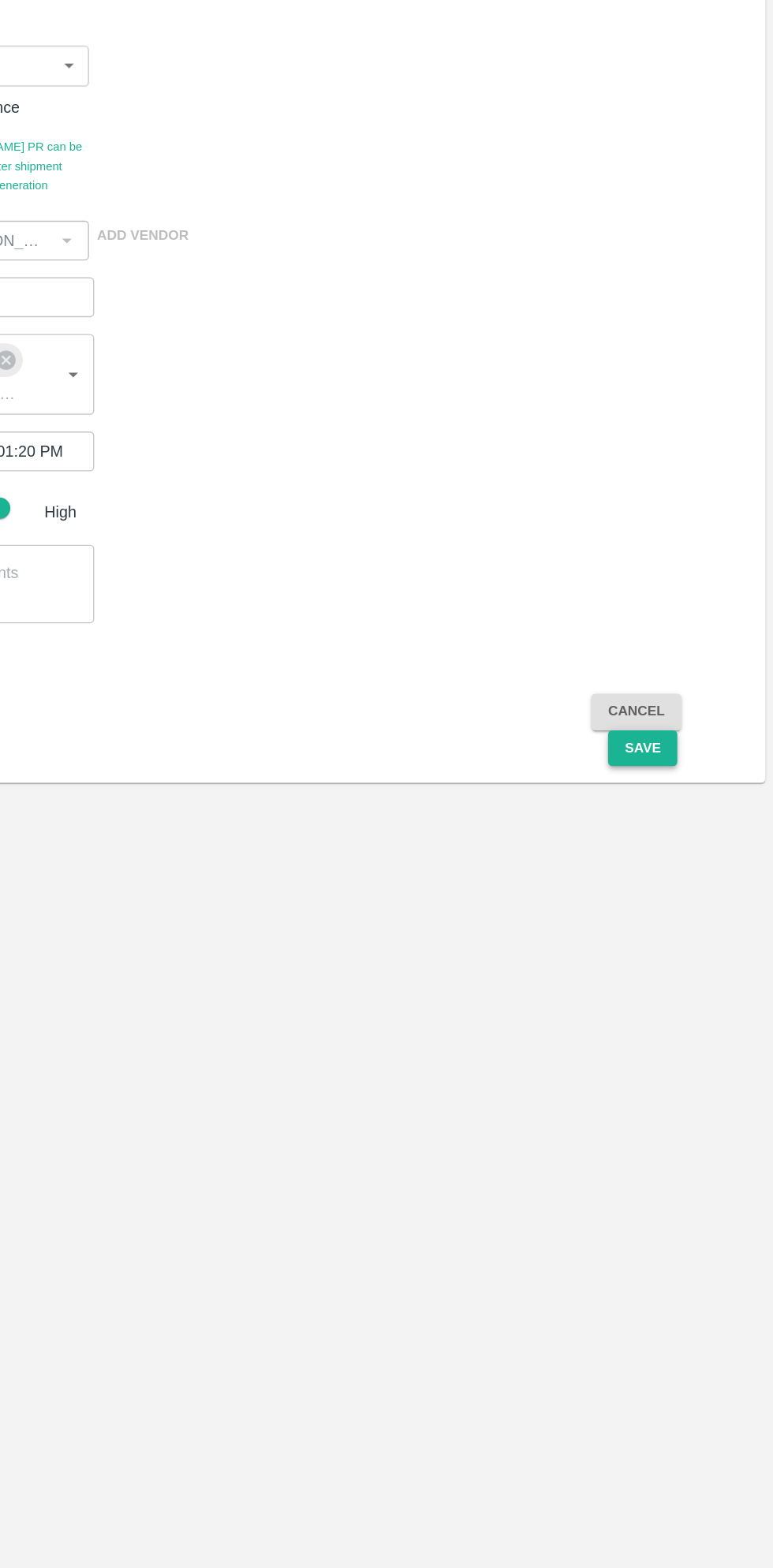
click at [678, 715] on button "Save" at bounding box center [674, 704] width 52 height 27
